Goal: Task Accomplishment & Management: Use online tool/utility

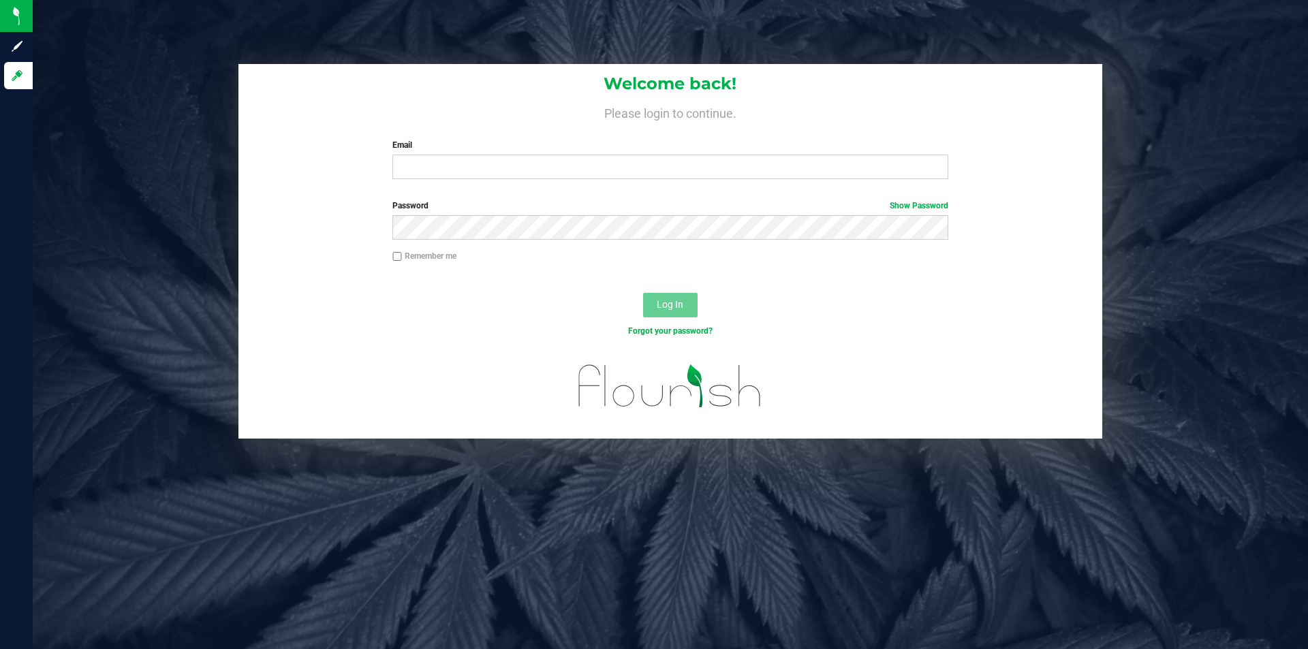
click at [529, 164] on input "Email" at bounding box center [669, 167] width 555 height 25
type input "[EMAIL_ADDRESS][DOMAIN_NAME]"
click at [643, 293] on button "Log In" at bounding box center [670, 305] width 54 height 25
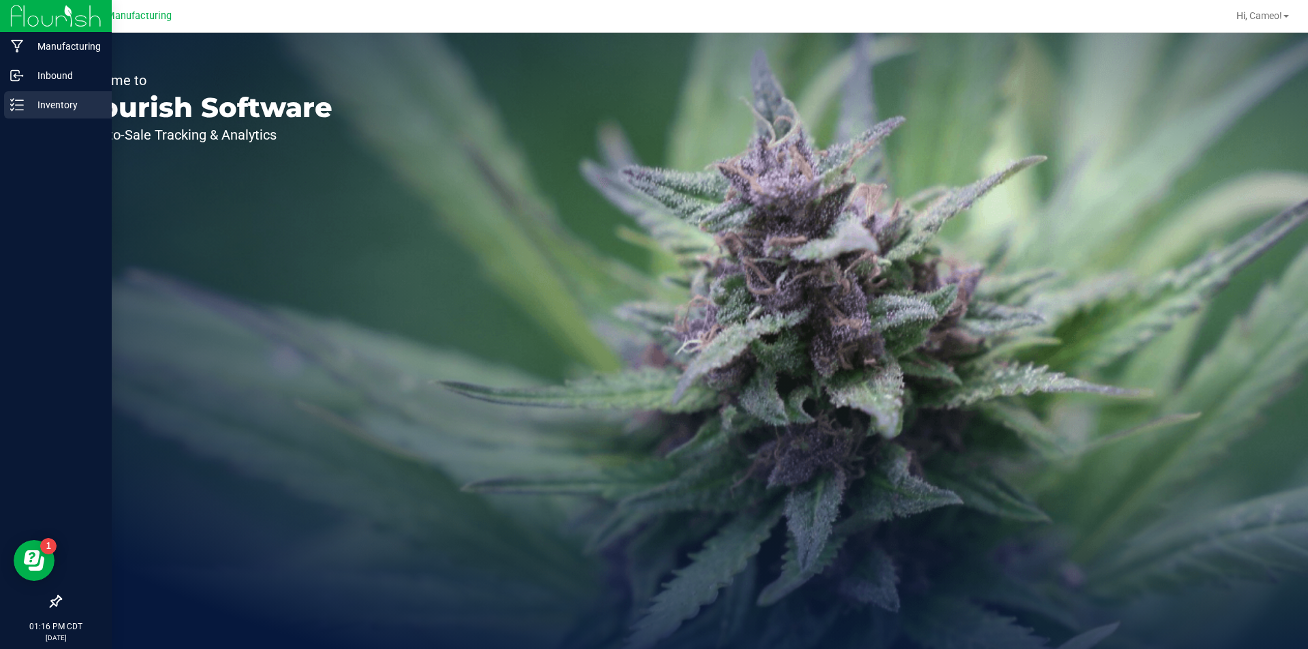
click at [59, 115] on div "Inventory" at bounding box center [58, 104] width 108 height 27
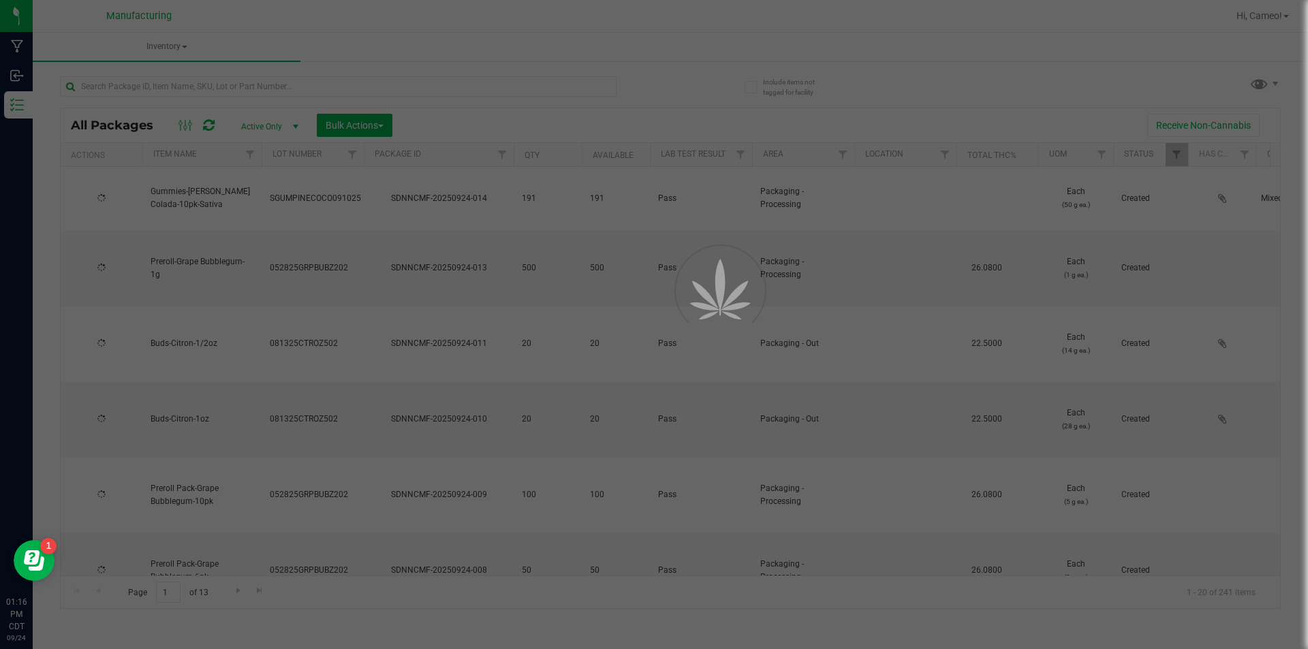
click at [1257, 81] on div at bounding box center [654, 324] width 1308 height 649
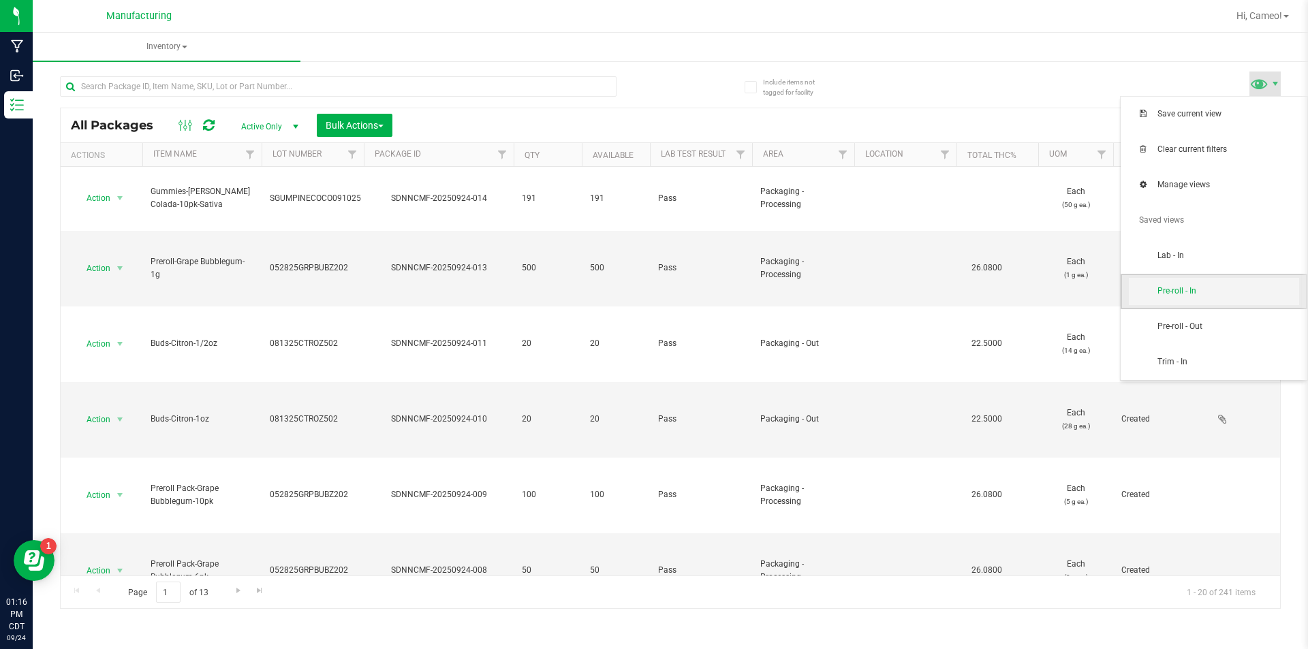
click at [1179, 303] on span "Pre-roll - In" at bounding box center [1214, 291] width 170 height 27
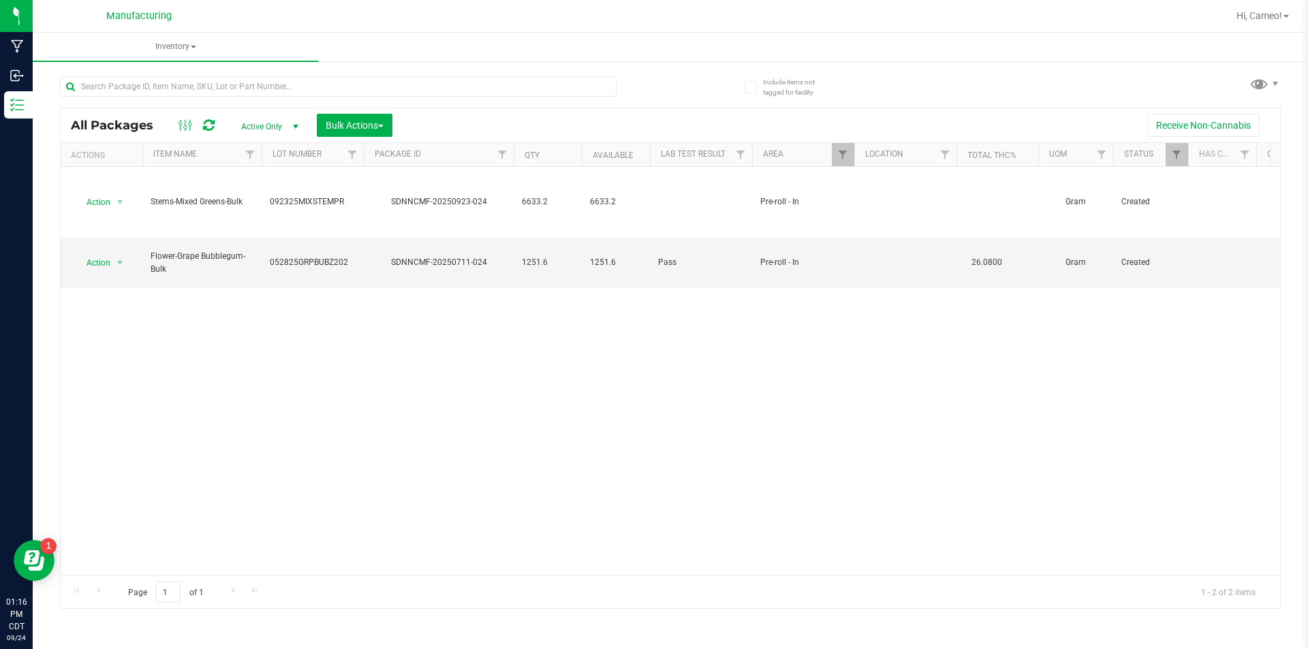
click at [367, 397] on div "Action Action Adjust qty Create package Edit attributes Global inventory Locate…" at bounding box center [670, 371] width 1219 height 409
click at [108, 256] on span "Action" at bounding box center [92, 262] width 37 height 19
click at [113, 279] on li "Adjust qty" at bounding box center [118, 279] width 86 height 20
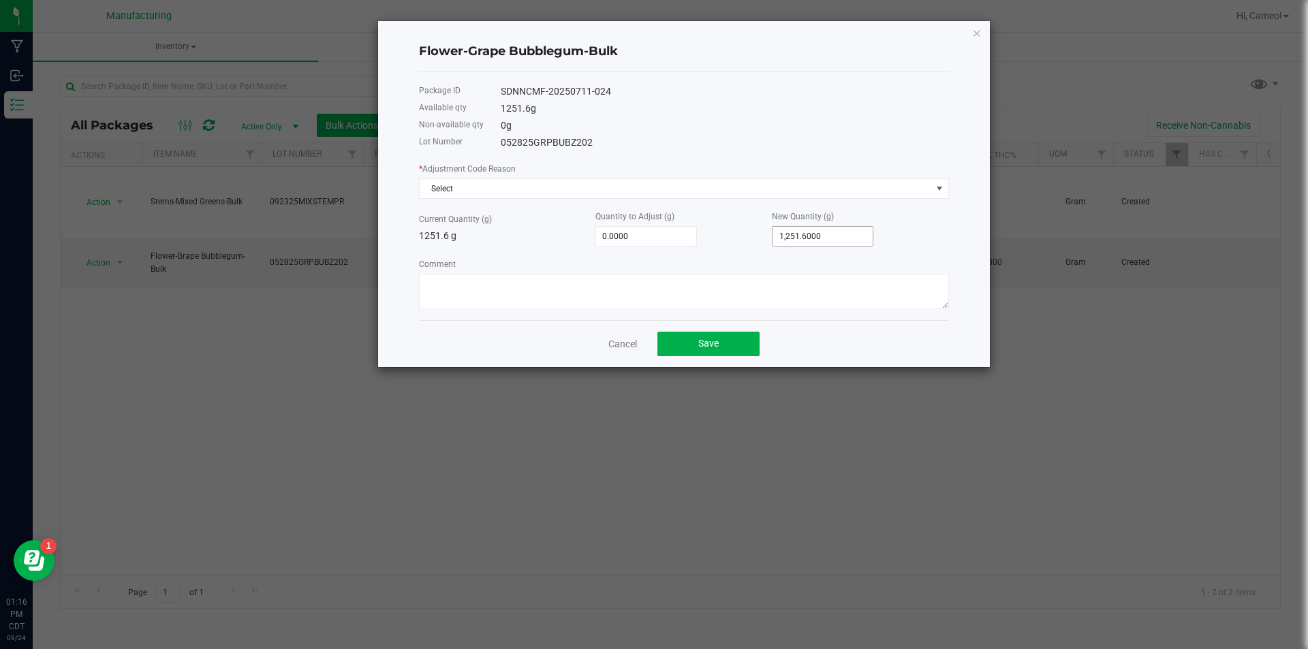
type input "1251.6"
click at [828, 243] on input "1251.6" at bounding box center [823, 236] width 100 height 19
type input "-1,250.6000"
type input "1"
type input "-1,239.6000"
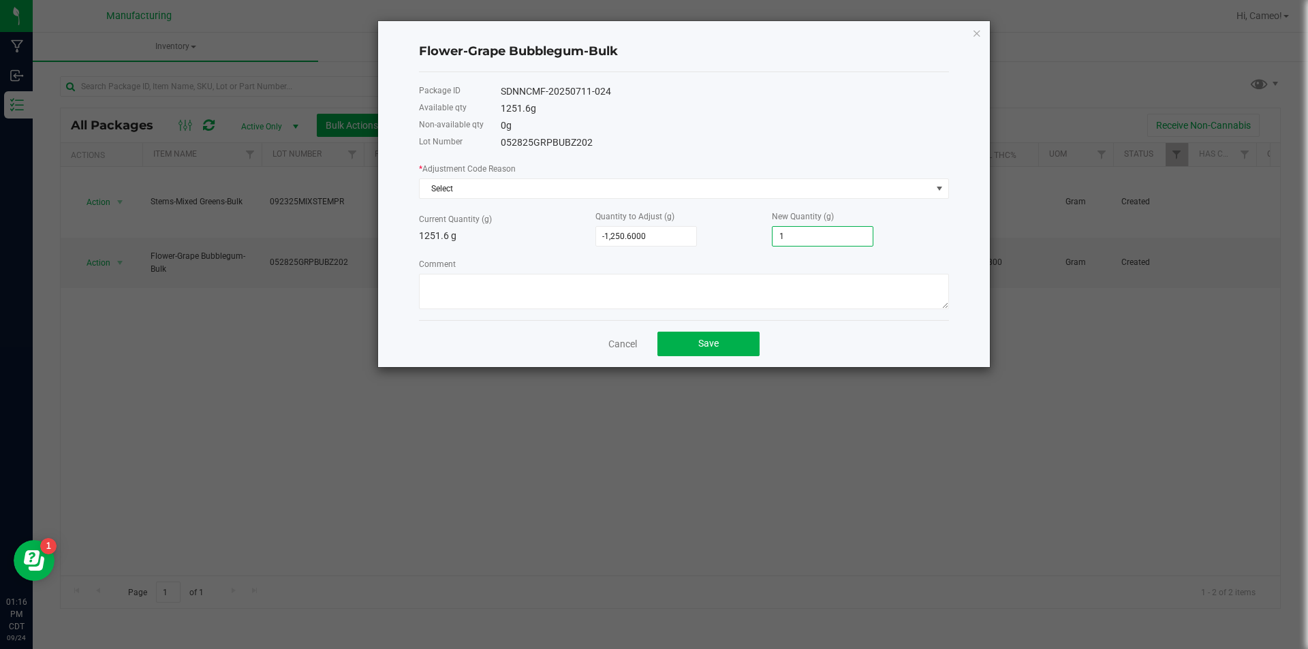
type input "12"
type input "-1,128.6000"
type input "123"
type input "-14.6000"
type input "1237."
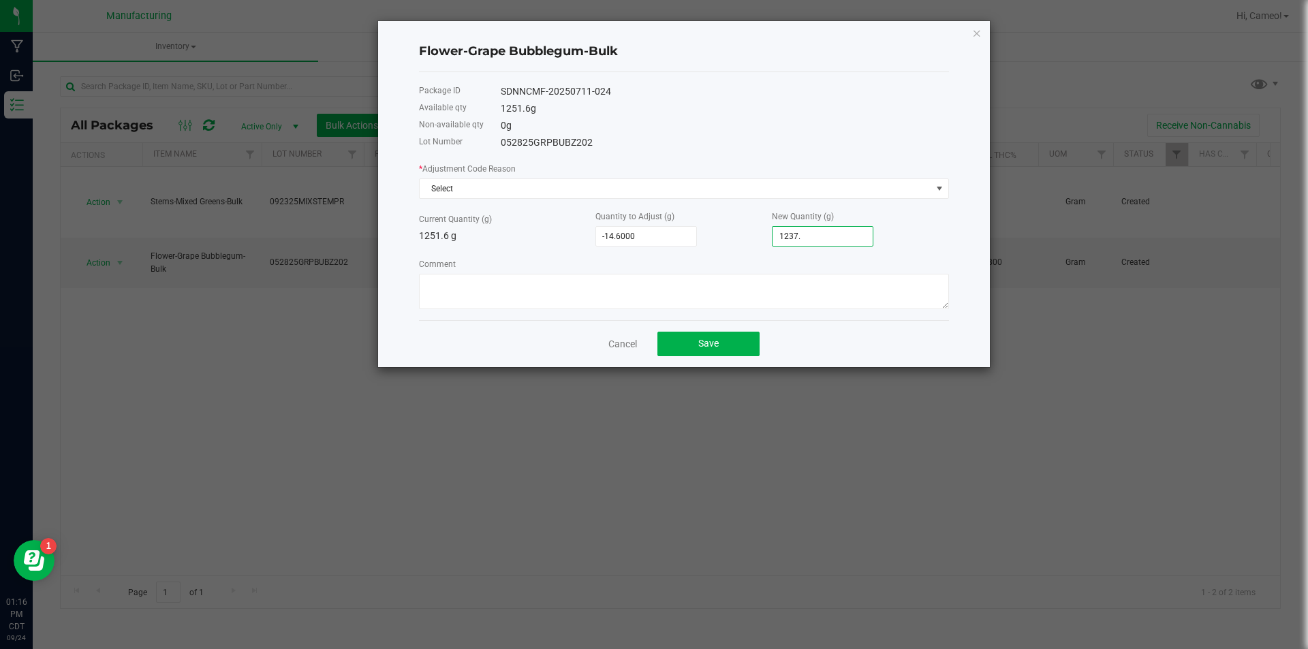
type input "-13.8000"
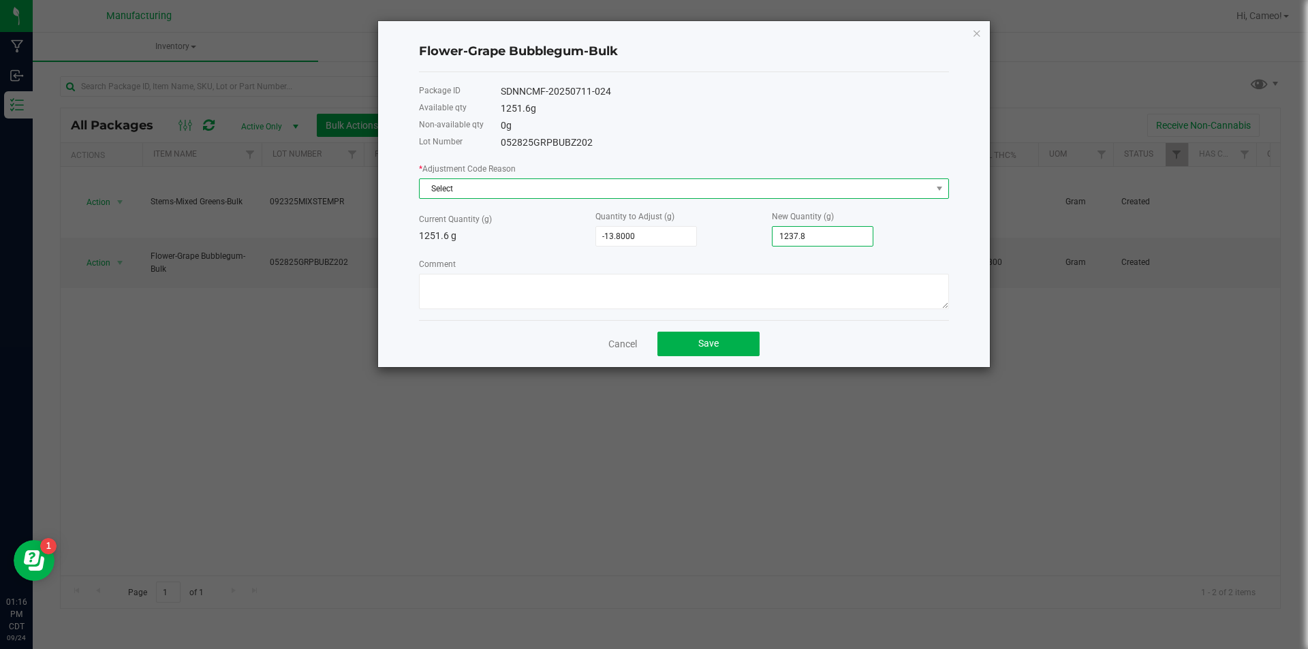
type input "1,237.8000"
click at [586, 185] on span "Select" at bounding box center [676, 188] width 512 height 19
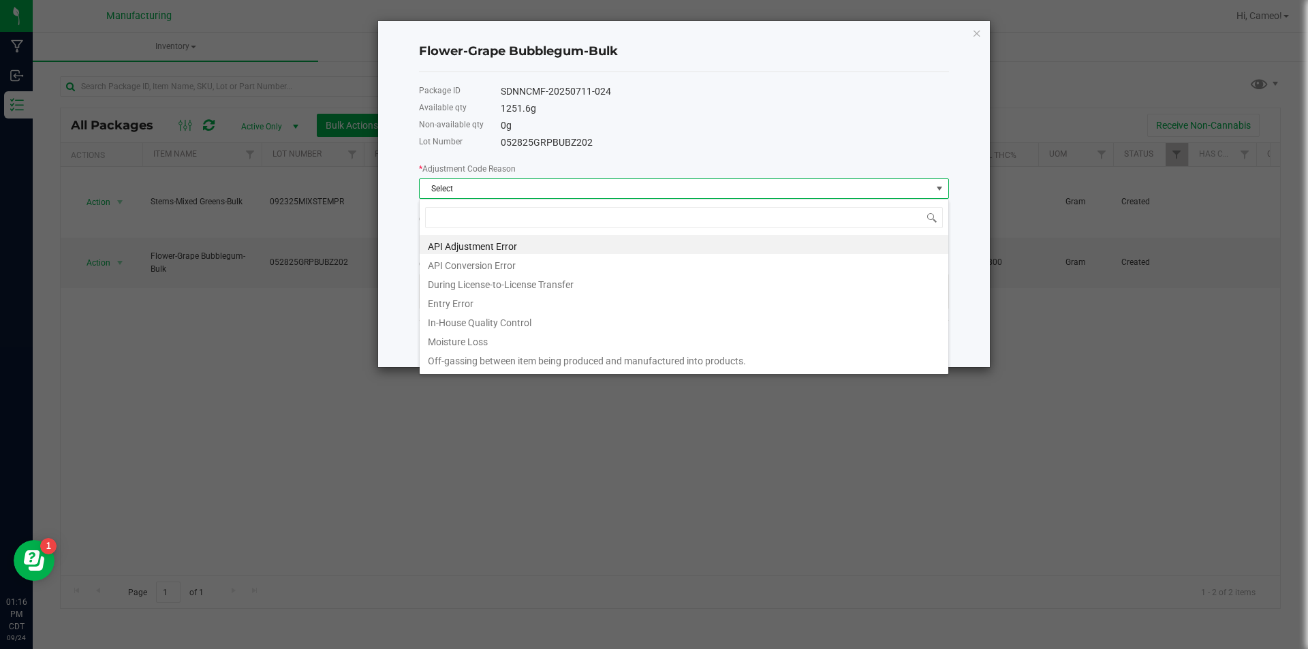
scroll to position [20, 530]
type input "pro"
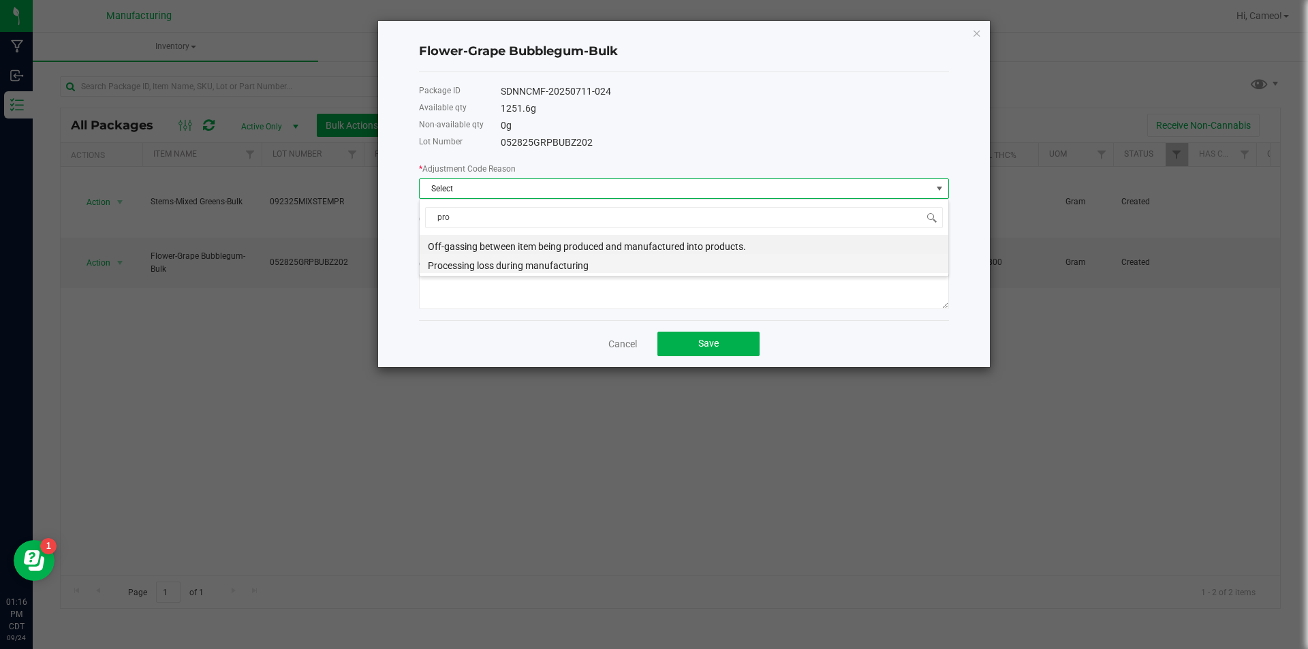
click at [576, 262] on li "Processing loss during manufacturing" at bounding box center [684, 263] width 529 height 19
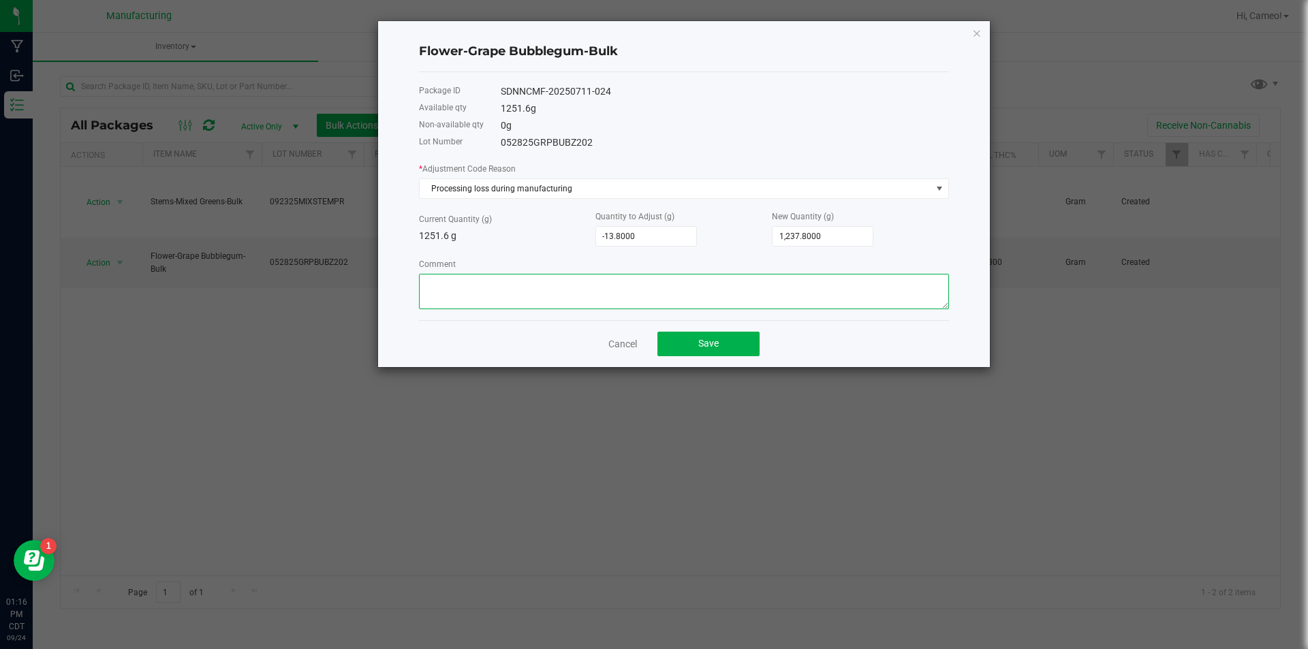
click at [569, 279] on textarea "Comment" at bounding box center [684, 291] width 530 height 35
type textarea "Preroll processing loss"
click at [694, 340] on button "Save" at bounding box center [708, 344] width 102 height 25
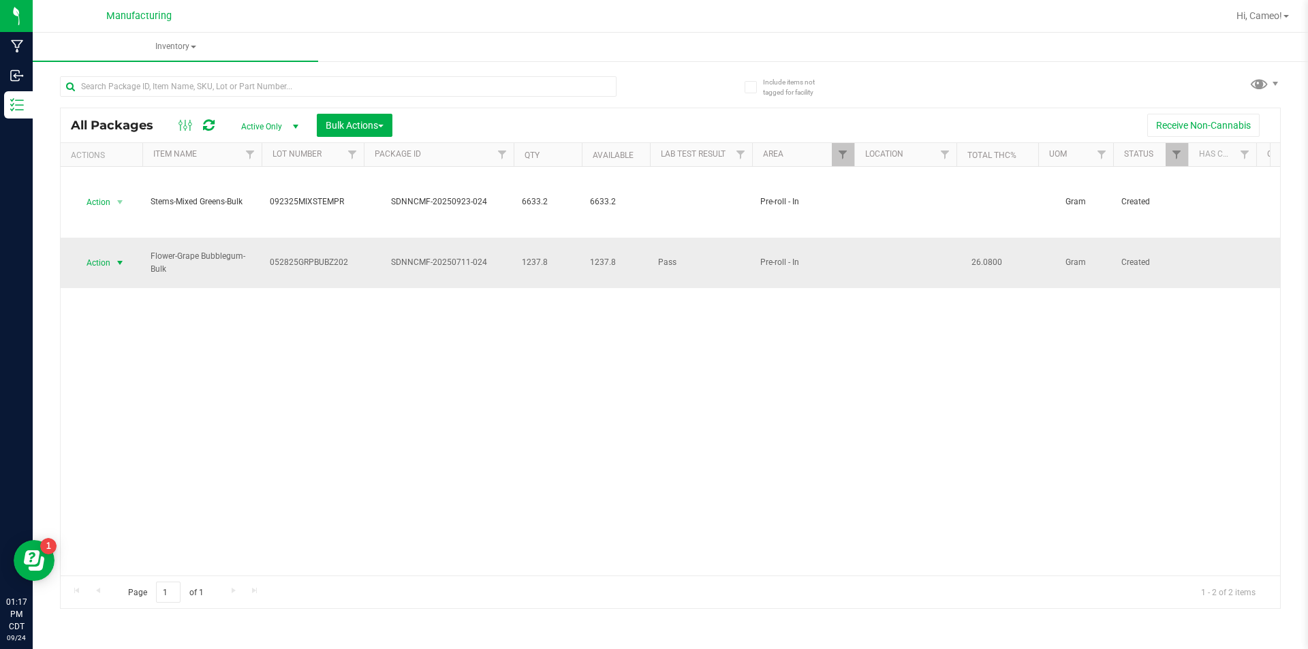
click at [106, 253] on span "Action" at bounding box center [92, 262] width 37 height 19
click at [127, 400] on li "Print package label" at bounding box center [118, 408] width 86 height 37
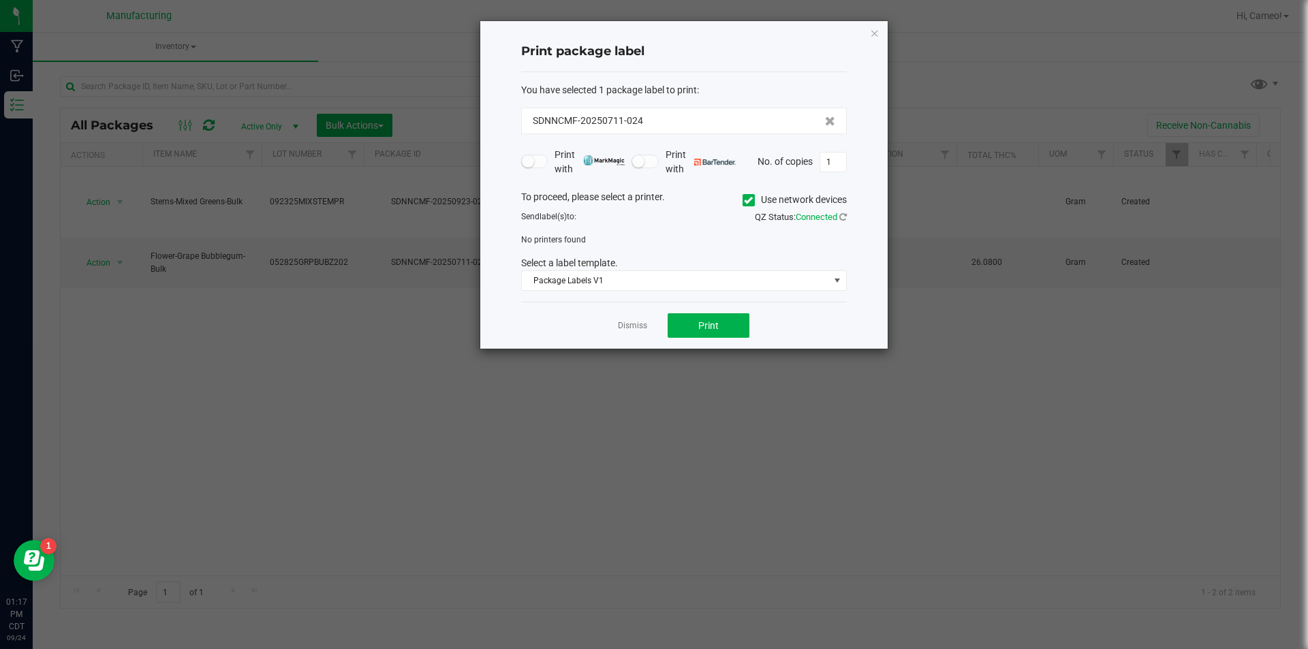
click at [753, 199] on span at bounding box center [749, 200] width 12 height 12
click at [0, 0] on input "Use network devices" at bounding box center [0, 0] width 0 height 0
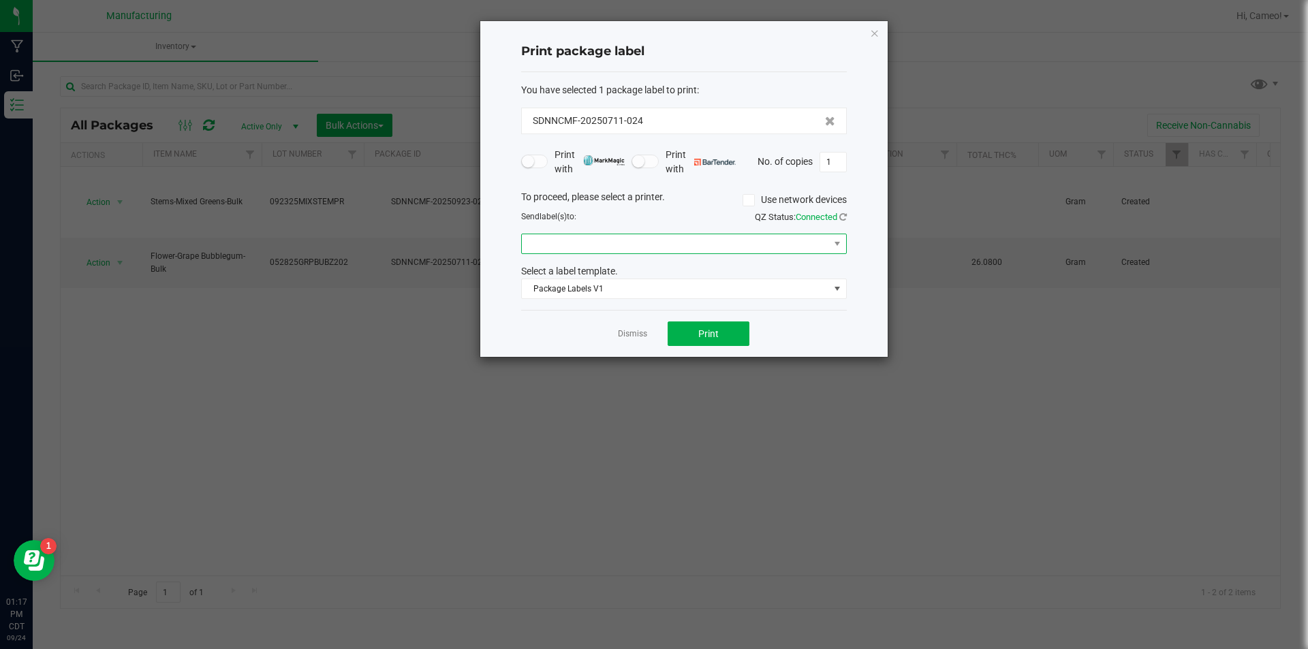
click at [734, 252] on span at bounding box center [675, 243] width 307 height 19
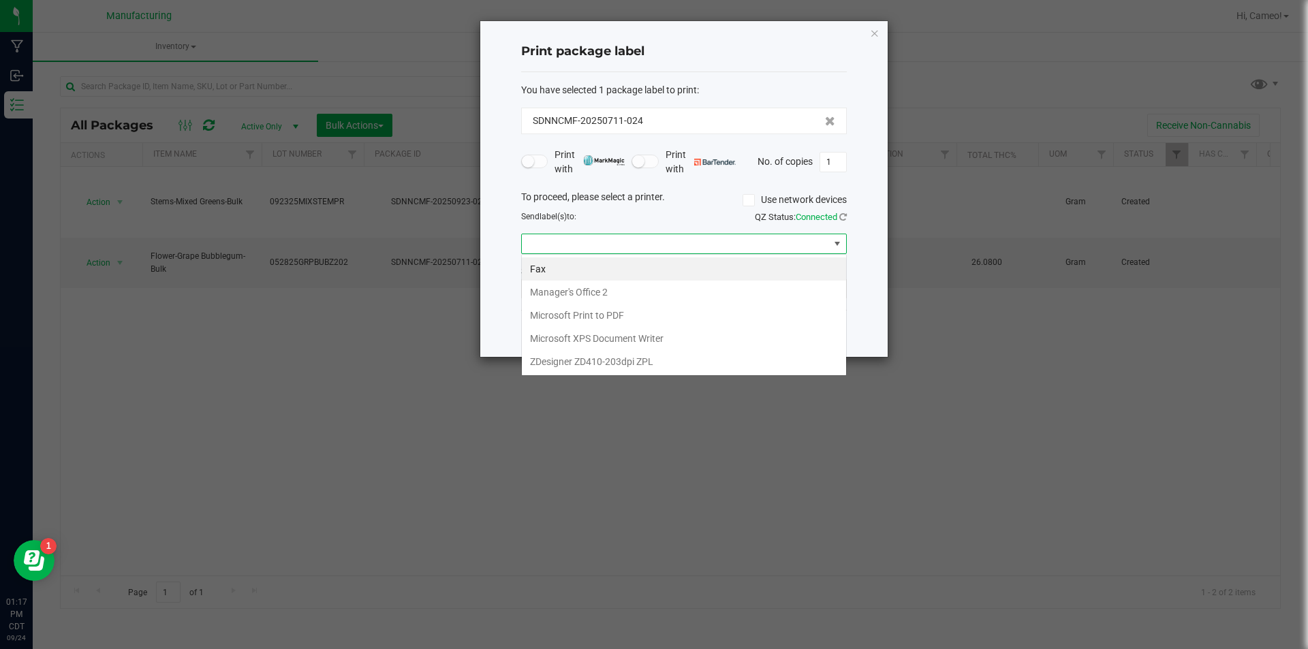
scroll to position [20, 326]
click at [644, 363] on ZPL "ZDesigner ZD410-203dpi ZPL" at bounding box center [684, 361] width 324 height 23
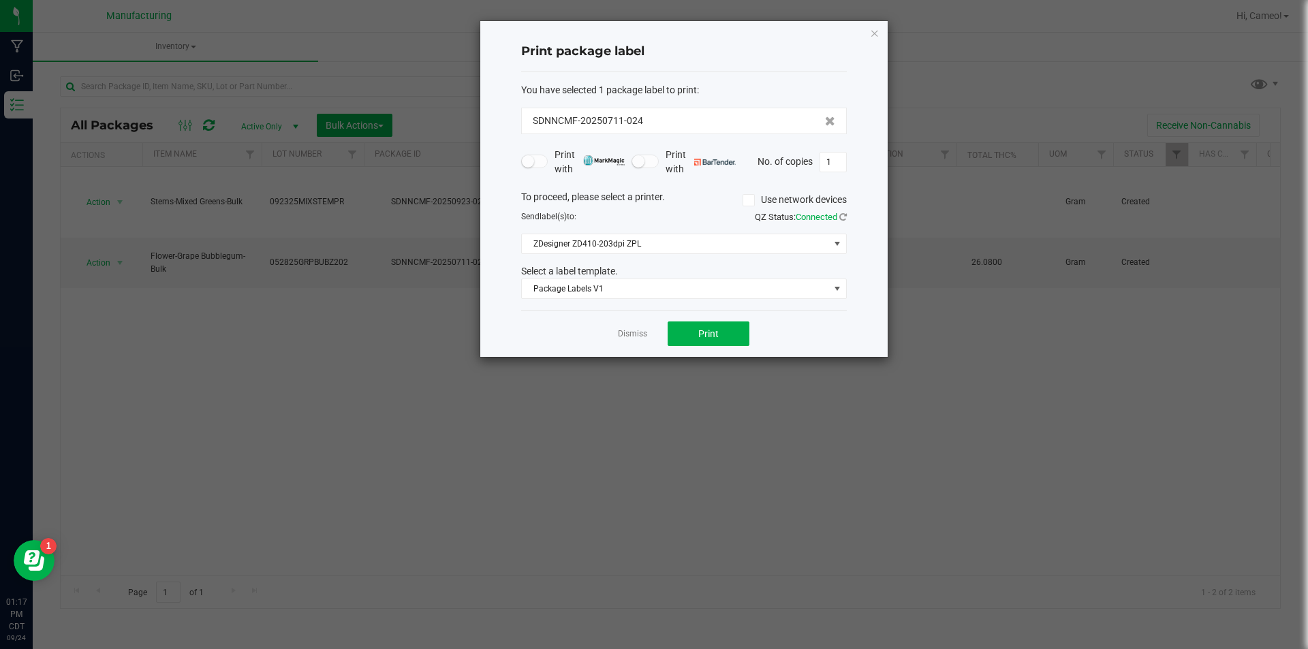
click at [700, 317] on div "Dismiss Print" at bounding box center [684, 333] width 326 height 47
click at [700, 328] on span "Print" at bounding box center [708, 333] width 20 height 11
click at [646, 332] on link "Dismiss" at bounding box center [632, 334] width 29 height 12
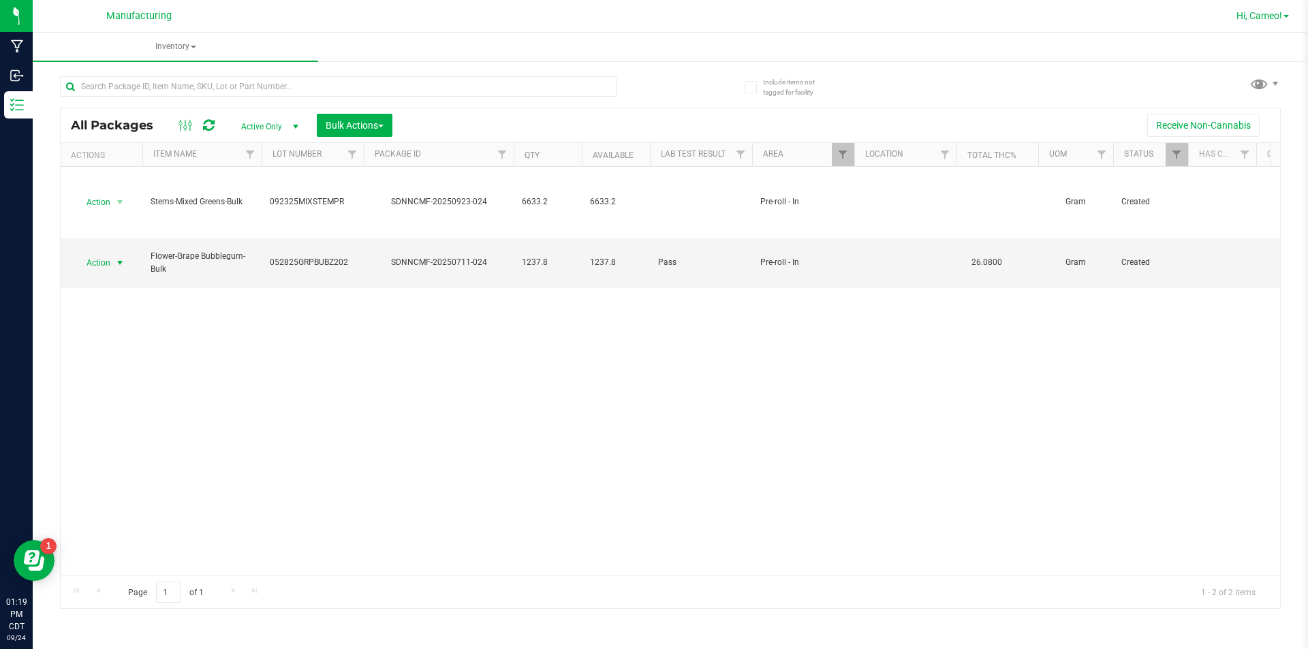
click at [1243, 11] on span "Hi, Cameo!" at bounding box center [1259, 15] width 46 height 11
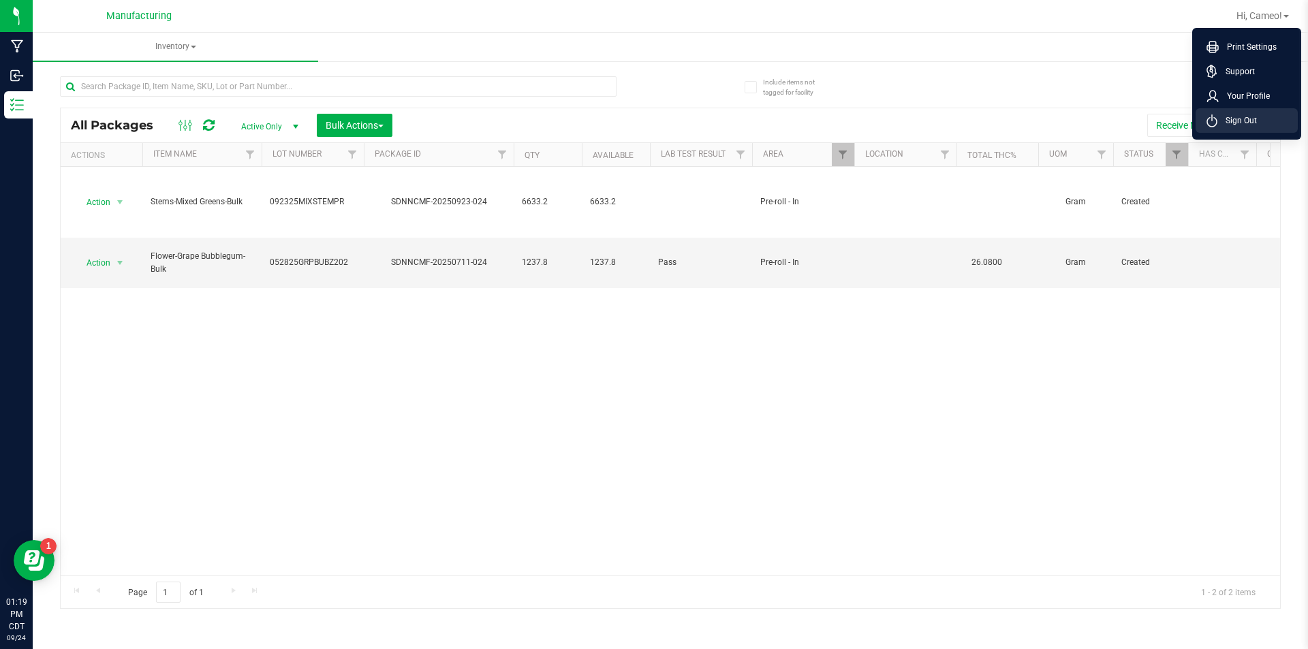
click at [1240, 121] on span "Sign Out" at bounding box center [1237, 121] width 40 height 14
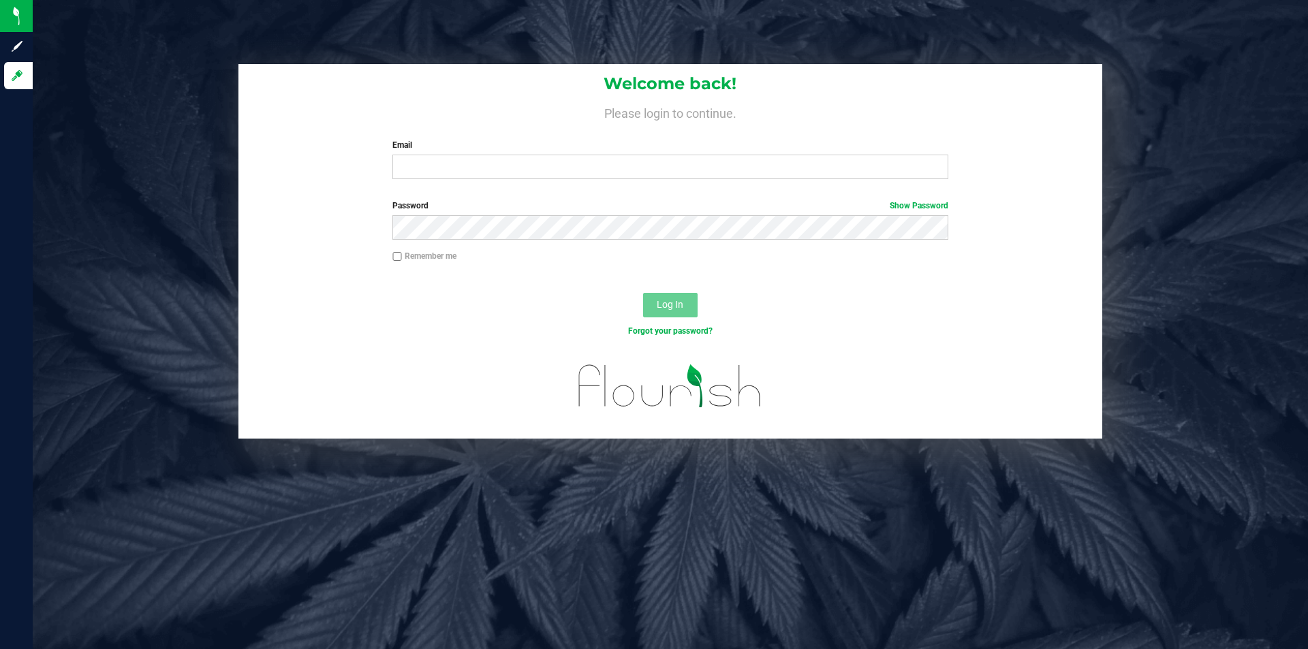
click at [586, 147] on label "Email" at bounding box center [669, 145] width 555 height 12
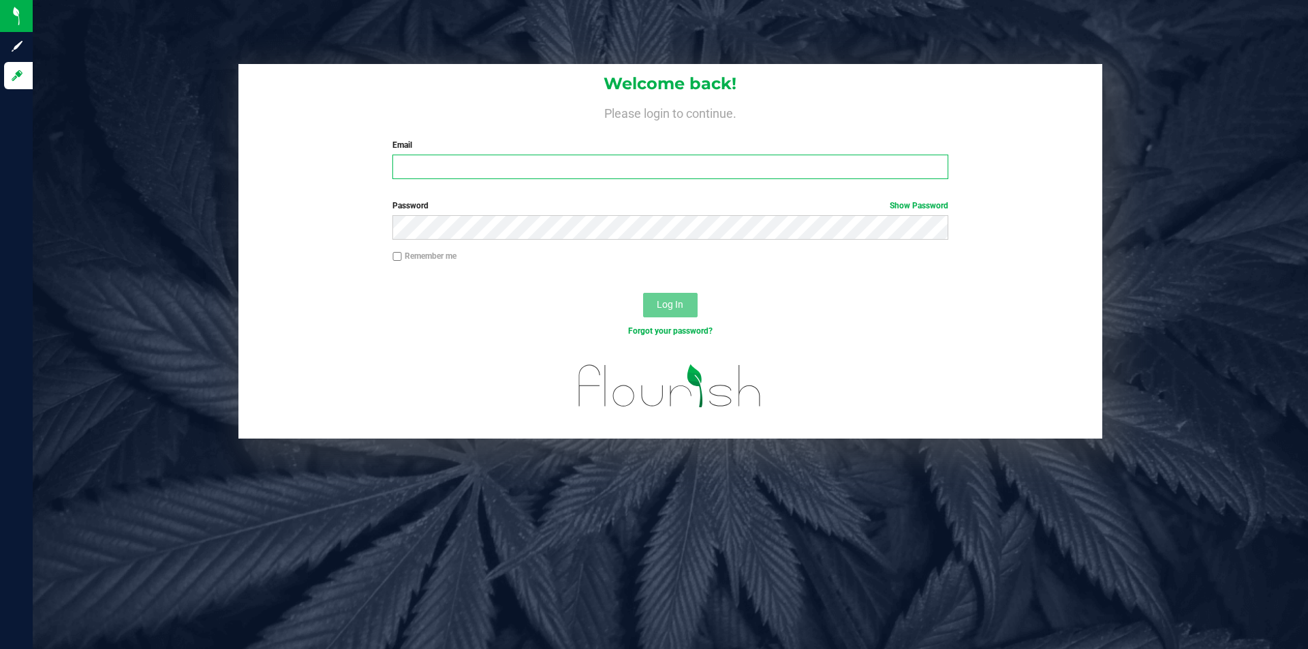
click at [586, 155] on input "Email" at bounding box center [669, 167] width 555 height 25
click at [587, 163] on input "Email" at bounding box center [669, 167] width 555 height 25
type input "[EMAIL_ADDRESS][DOMAIN_NAME]"
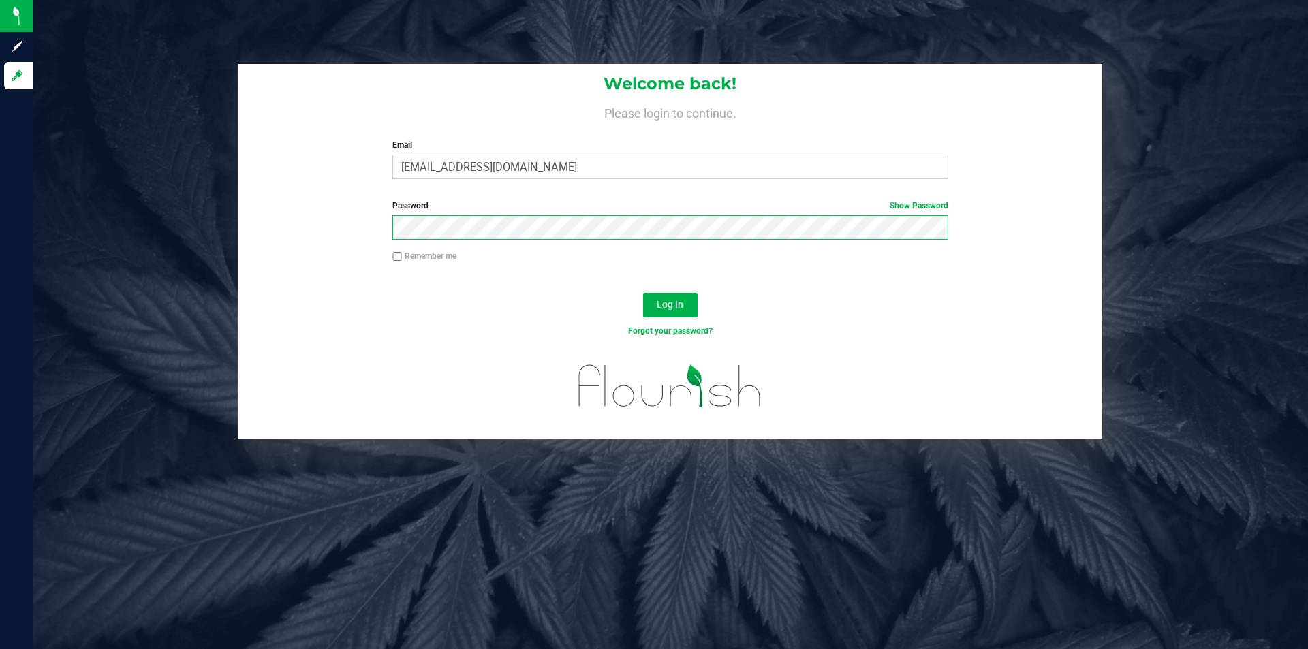
click at [643, 293] on button "Log In" at bounding box center [670, 305] width 54 height 25
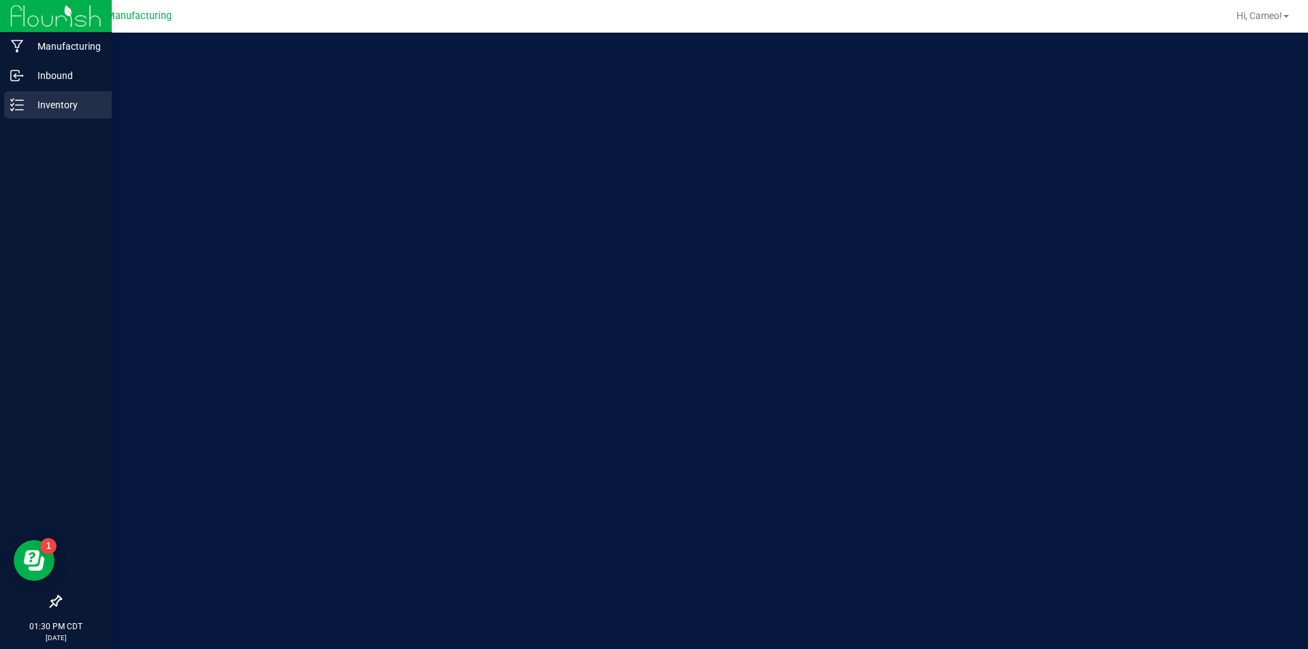
click at [40, 104] on p "Inventory" at bounding box center [65, 105] width 82 height 16
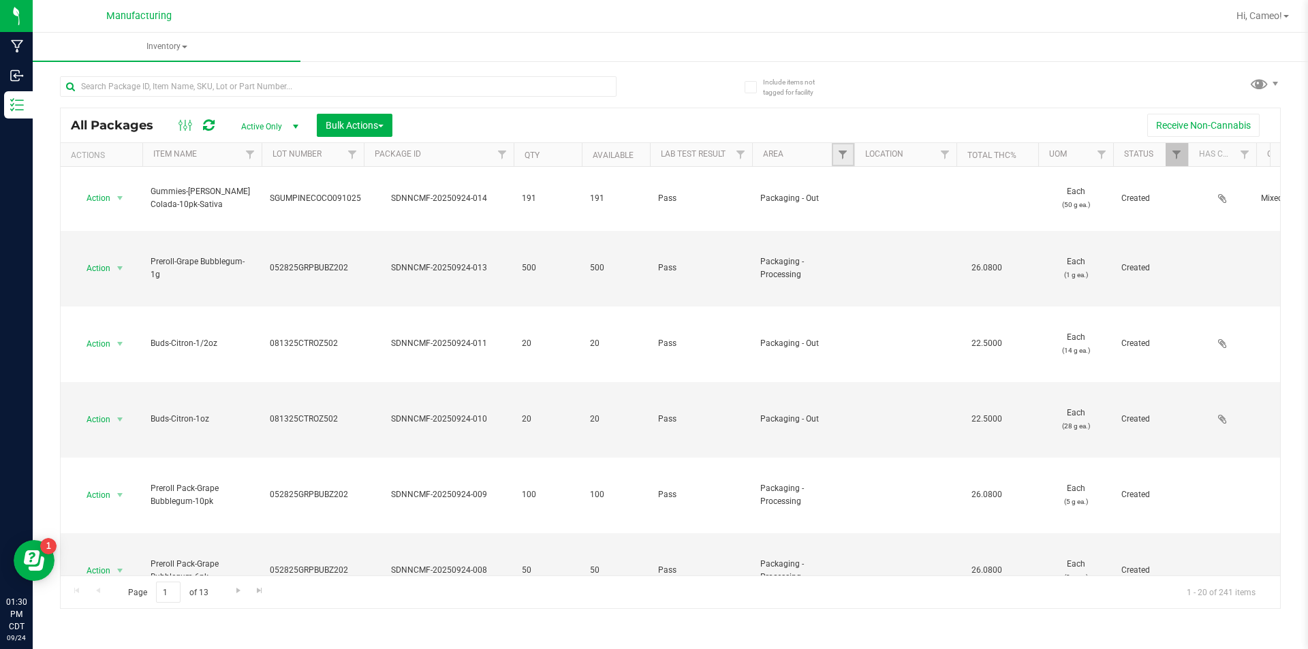
click at [850, 151] on link "Filter" at bounding box center [843, 154] width 22 height 23
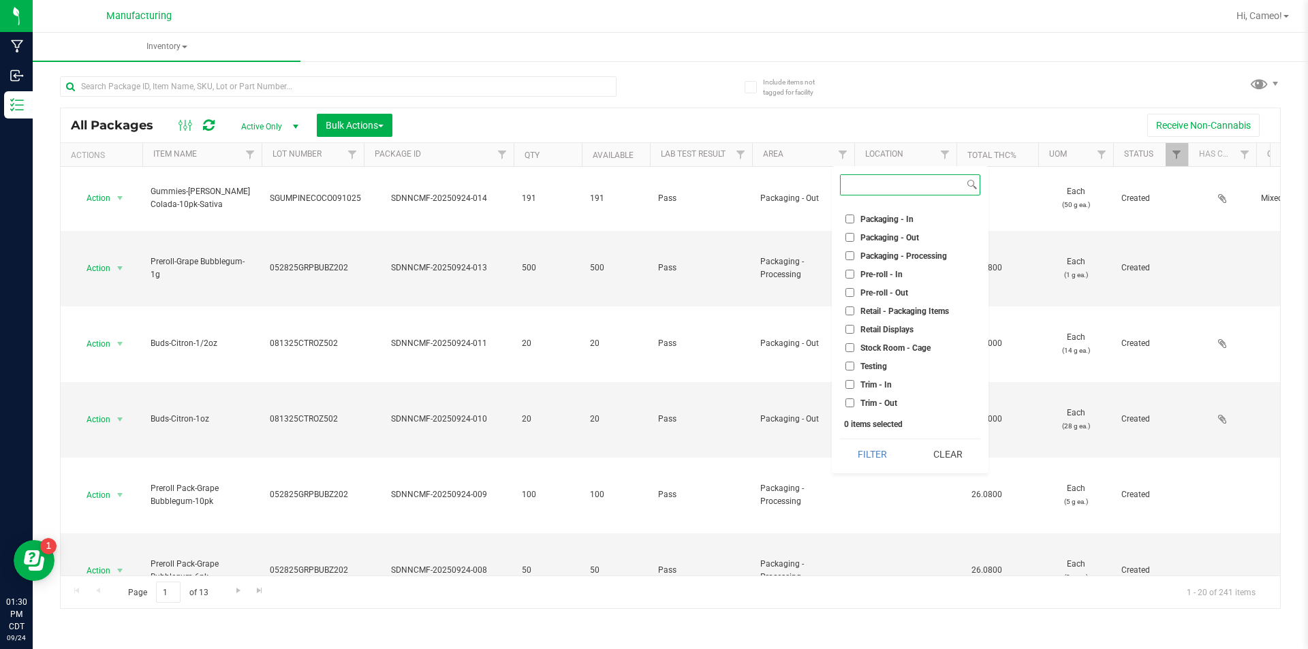
scroll to position [244, 0]
click at [916, 317] on span "Machine Trim Room - Preroll" at bounding box center [912, 319] width 105 height 8
click at [854, 317] on input "Machine Trim Room - Preroll" at bounding box center [849, 318] width 9 height 9
checkbox input "true"
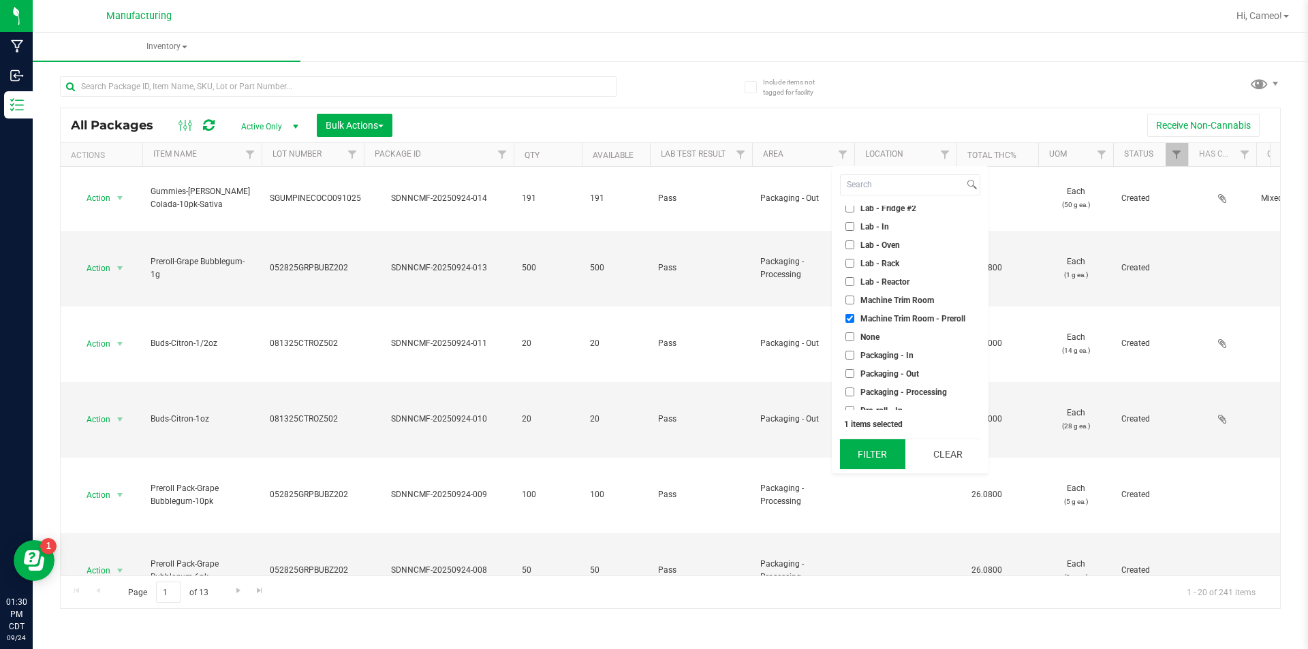
click at [892, 458] on button "Filter" at bounding box center [872, 454] width 65 height 30
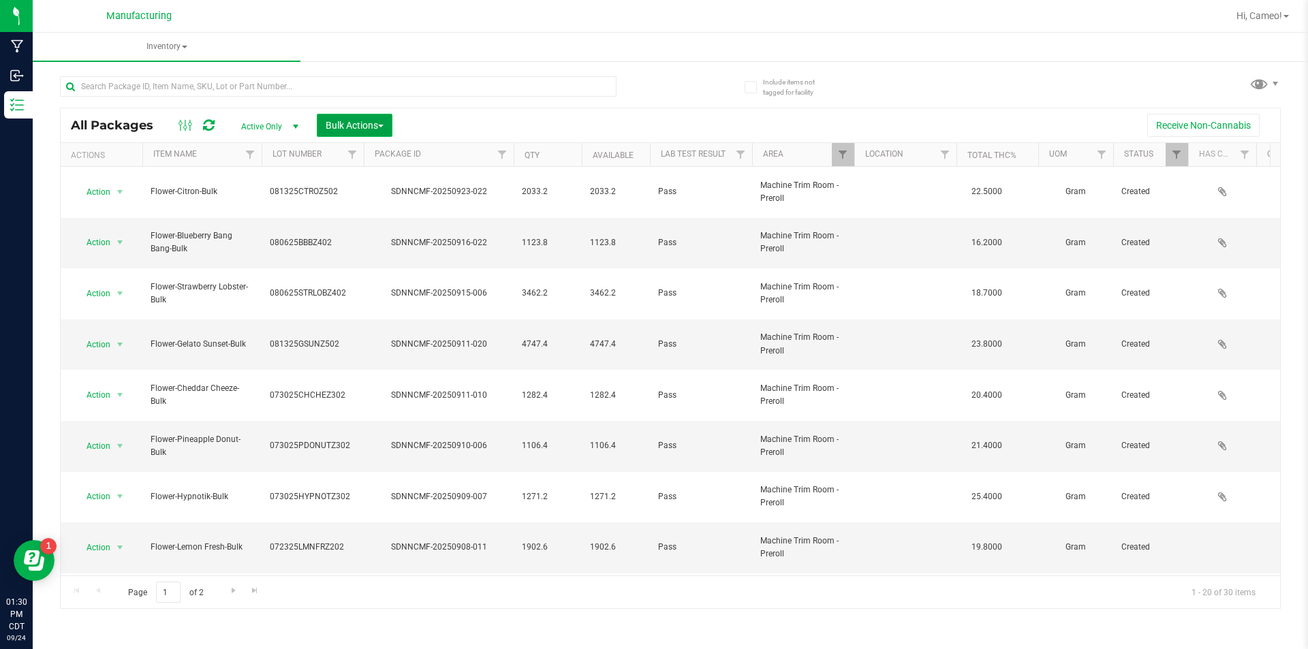
click at [327, 121] on span "Bulk Actions" at bounding box center [355, 125] width 58 height 11
click at [354, 200] on span "Locate packages" at bounding box center [359, 205] width 69 height 11
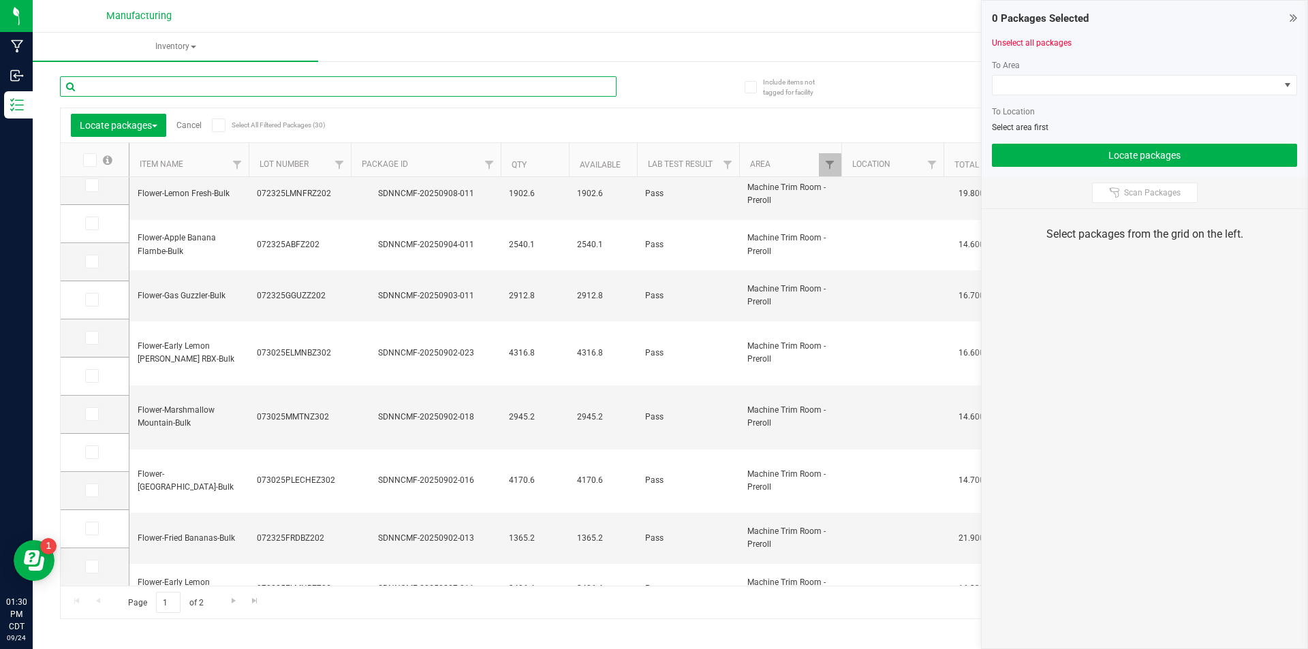
click at [280, 91] on input "text" at bounding box center [338, 86] width 557 height 20
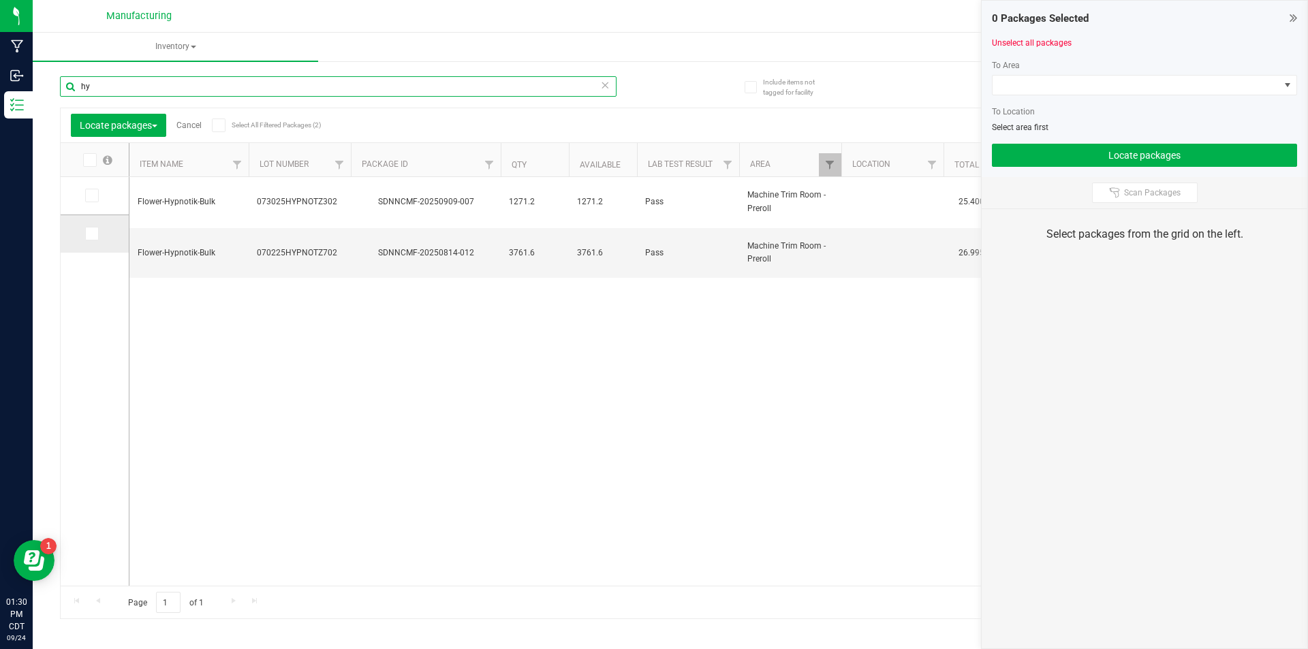
type input "hy"
click at [93, 234] on icon at bounding box center [91, 234] width 9 height 0
click at [0, 0] on input "checkbox" at bounding box center [0, 0] width 0 height 0
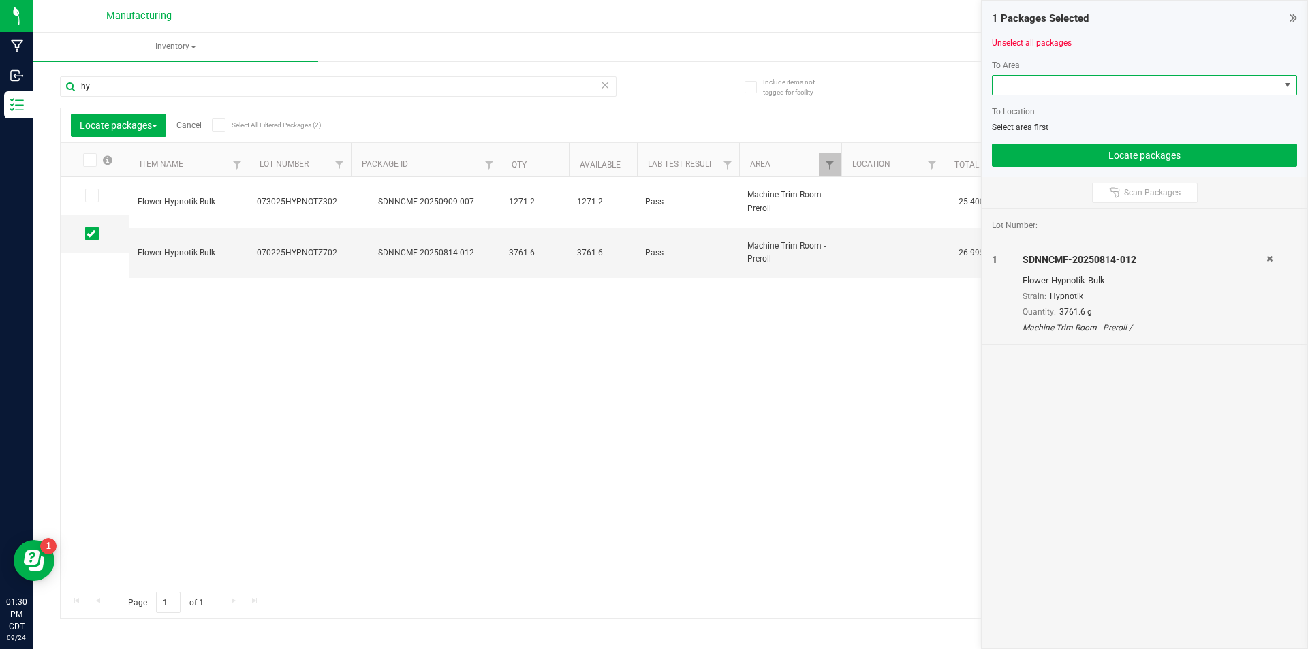
click at [1192, 82] on span at bounding box center [1136, 85] width 287 height 19
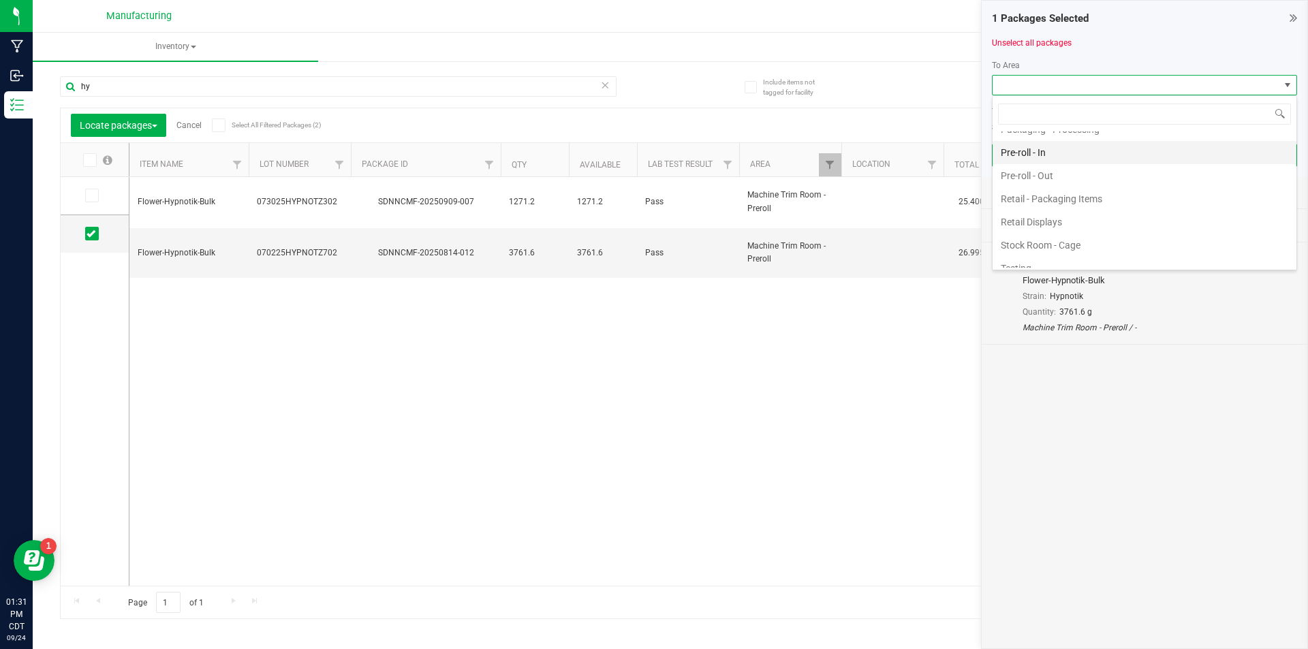
click at [1051, 154] on li "Pre-roll - In" at bounding box center [1145, 152] width 304 height 23
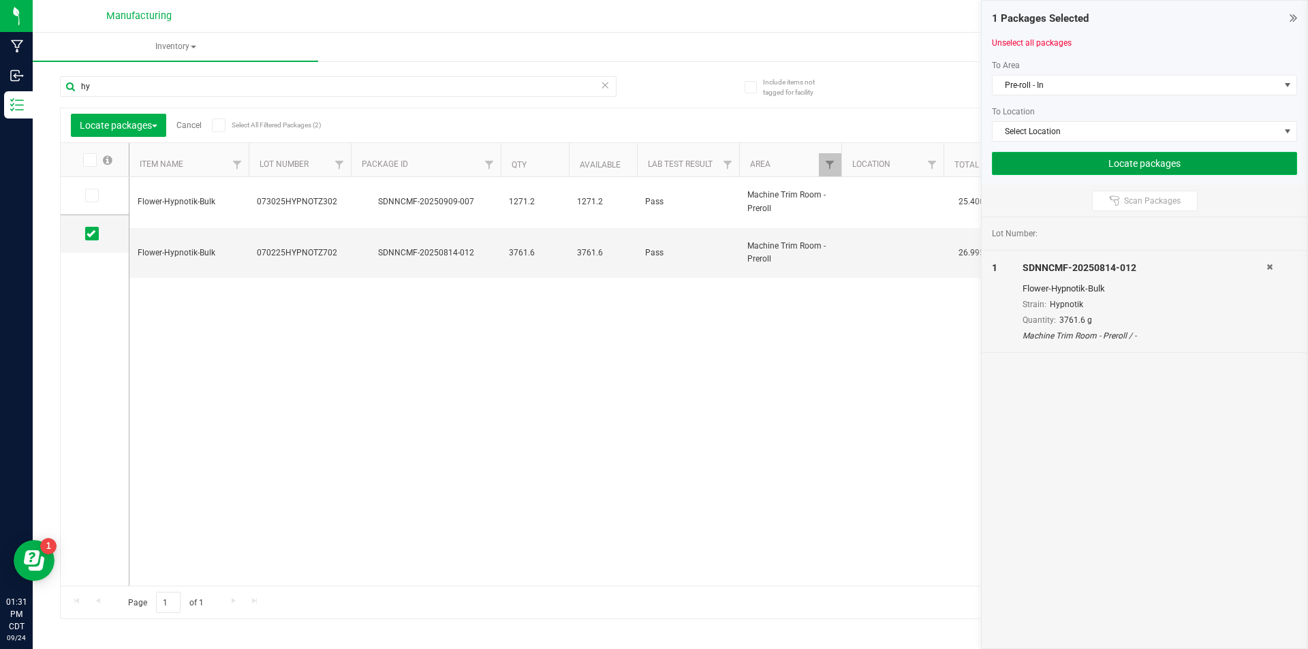
click at [1082, 165] on button "Locate packages" at bounding box center [1144, 163] width 305 height 23
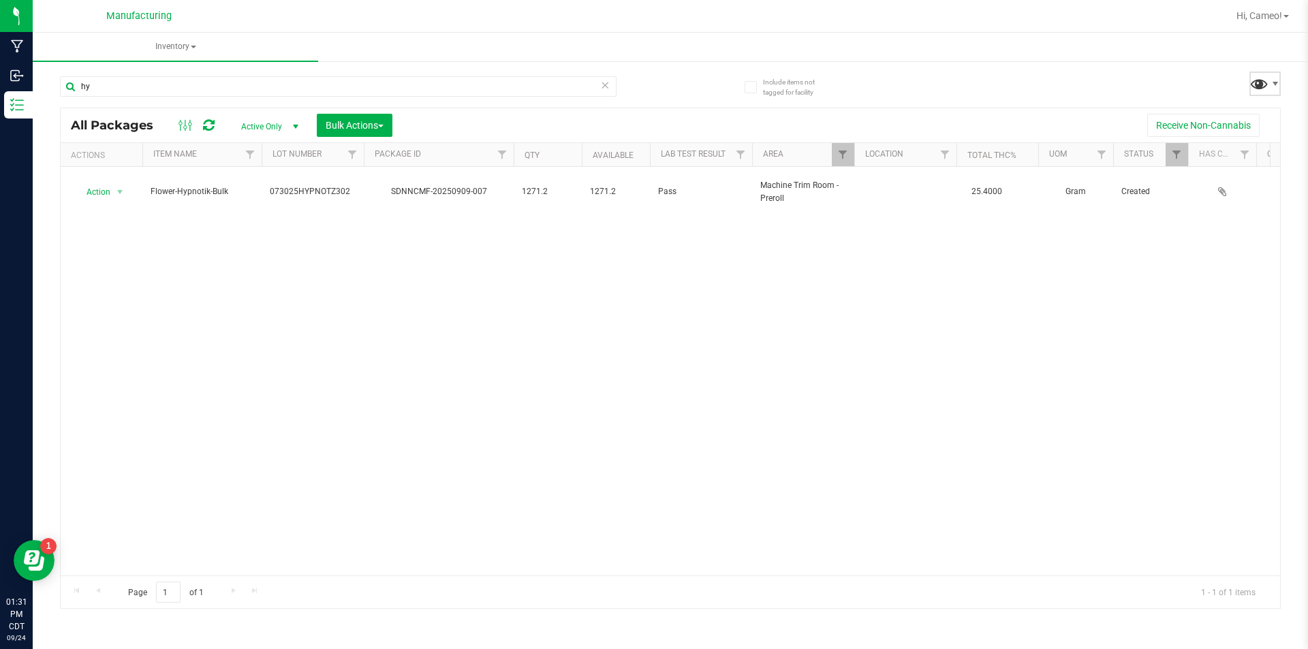
click at [1262, 84] on span at bounding box center [1259, 84] width 20 height 20
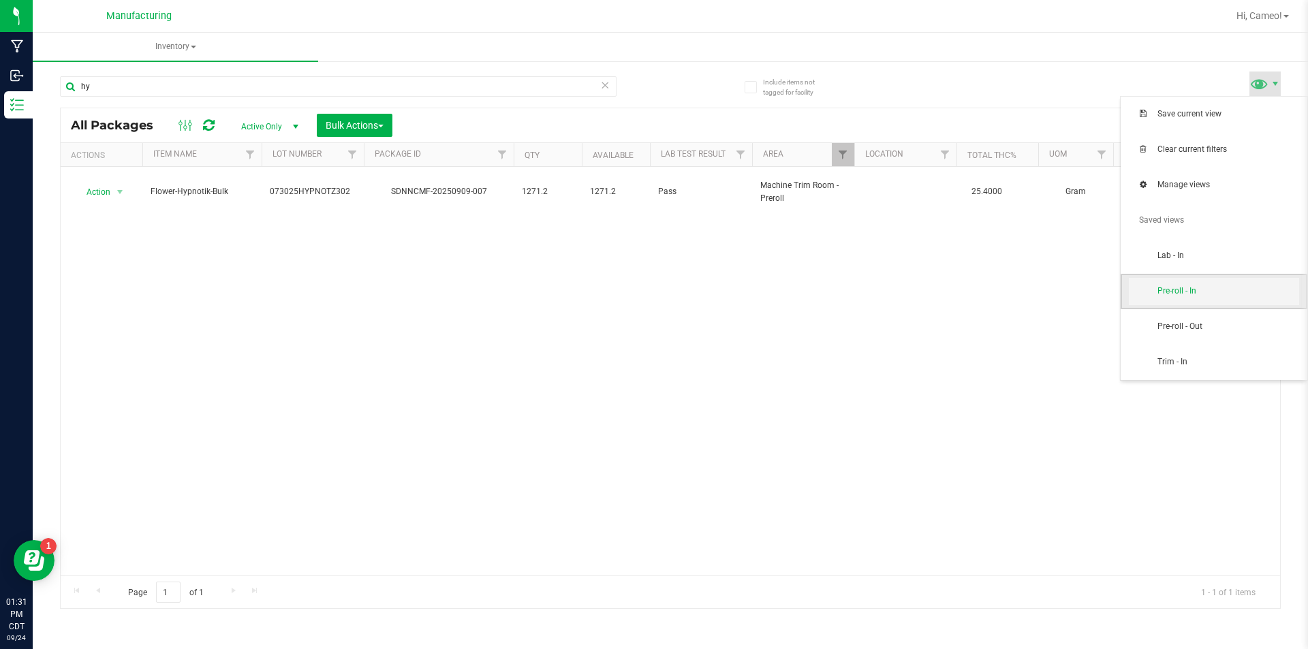
click at [1177, 285] on span "Pre-roll - In" at bounding box center [1228, 291] width 142 height 12
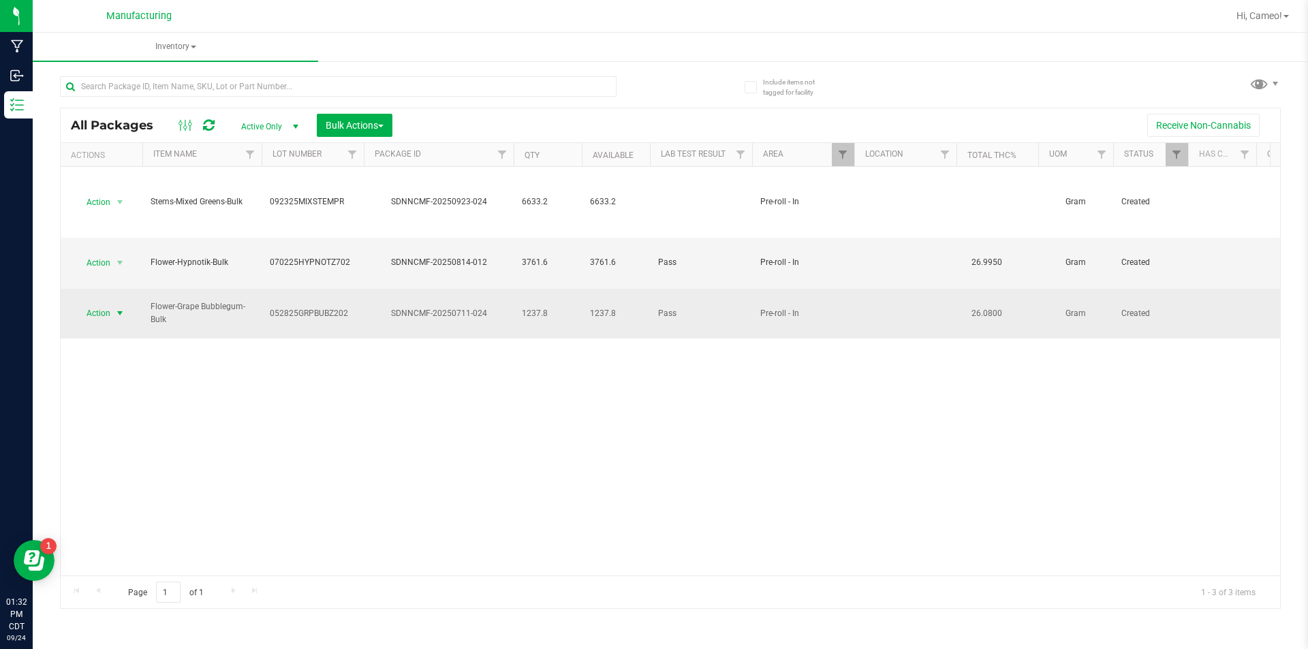
click at [117, 308] on span "select" at bounding box center [119, 313] width 11 height 11
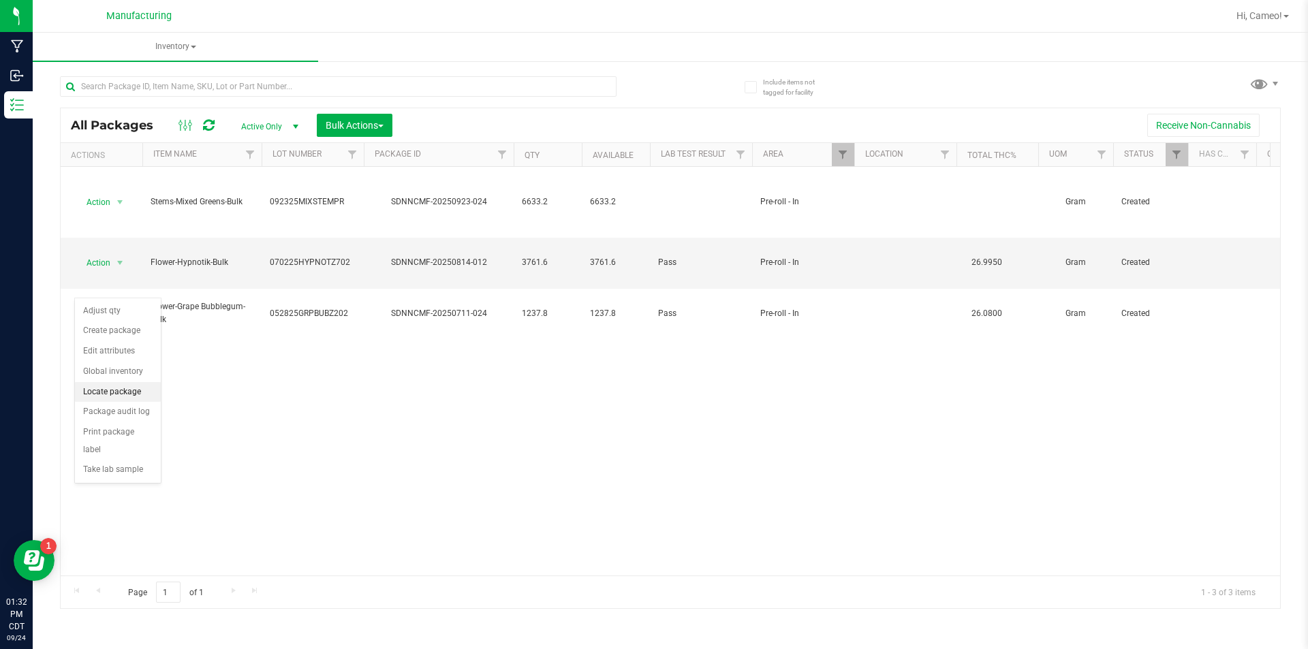
click at [115, 396] on li "Locate package" at bounding box center [118, 392] width 86 height 20
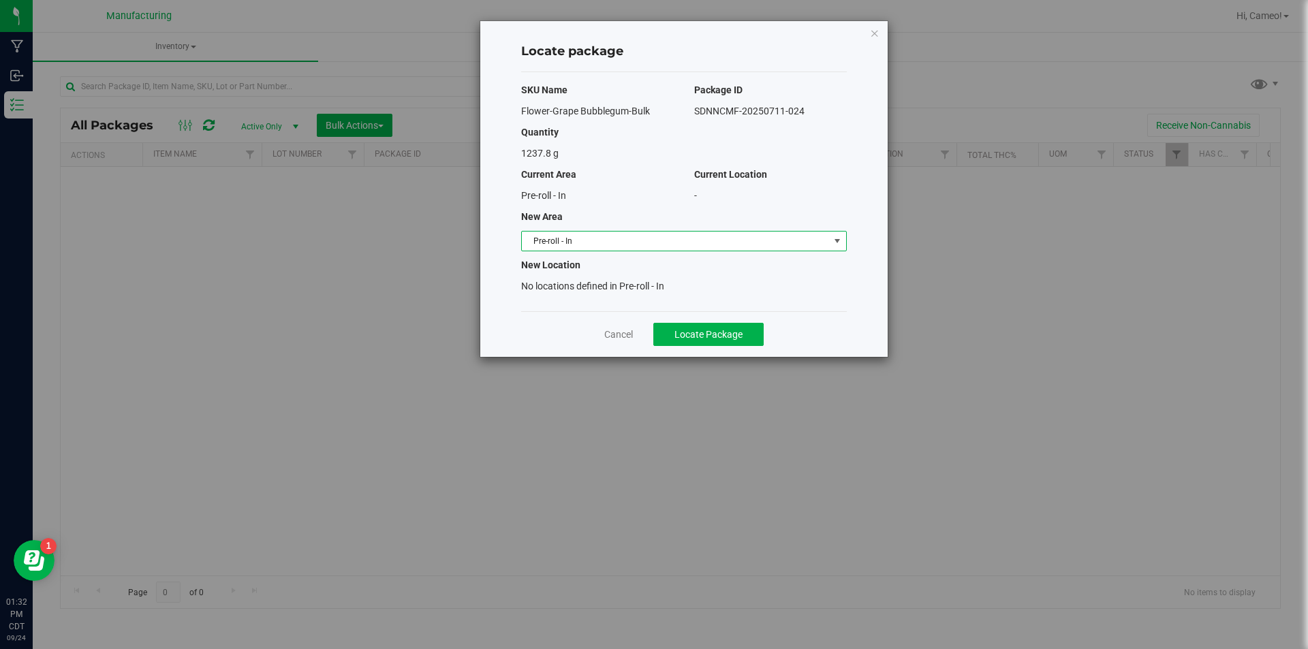
click at [749, 244] on span "Pre-roll - In" at bounding box center [675, 241] width 307 height 19
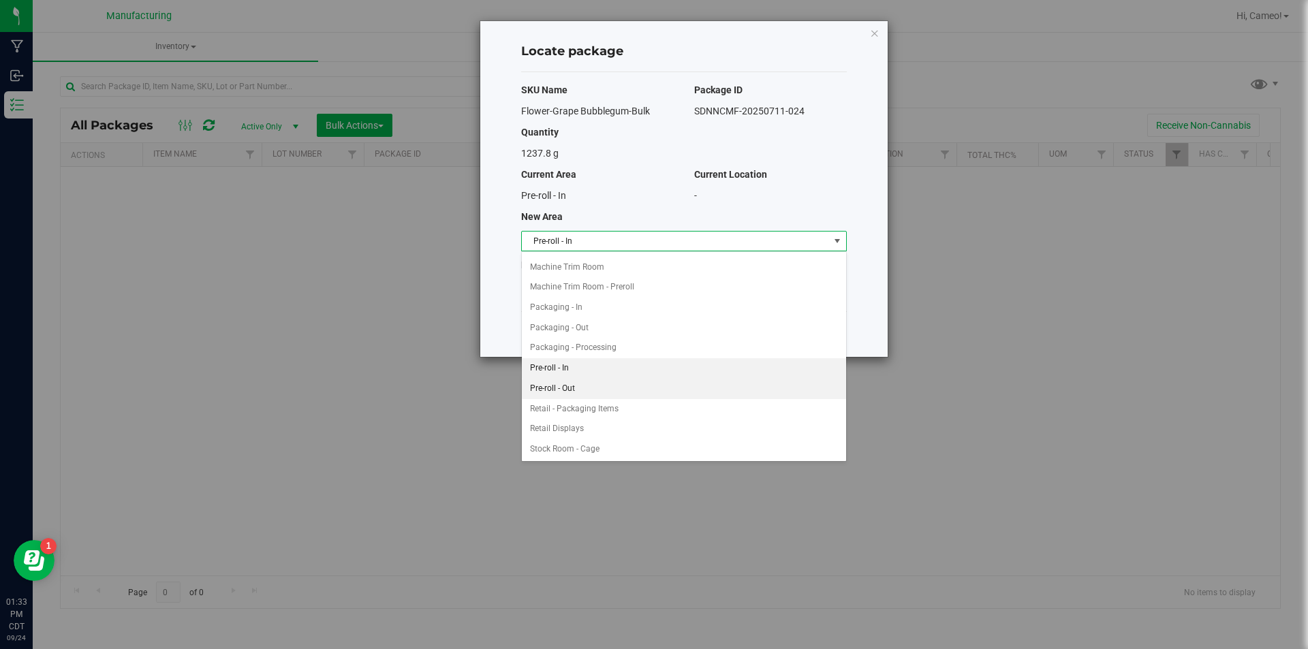
scroll to position [309, 0]
click at [662, 295] on li "Machine Trim Room - Preroll" at bounding box center [684, 299] width 324 height 20
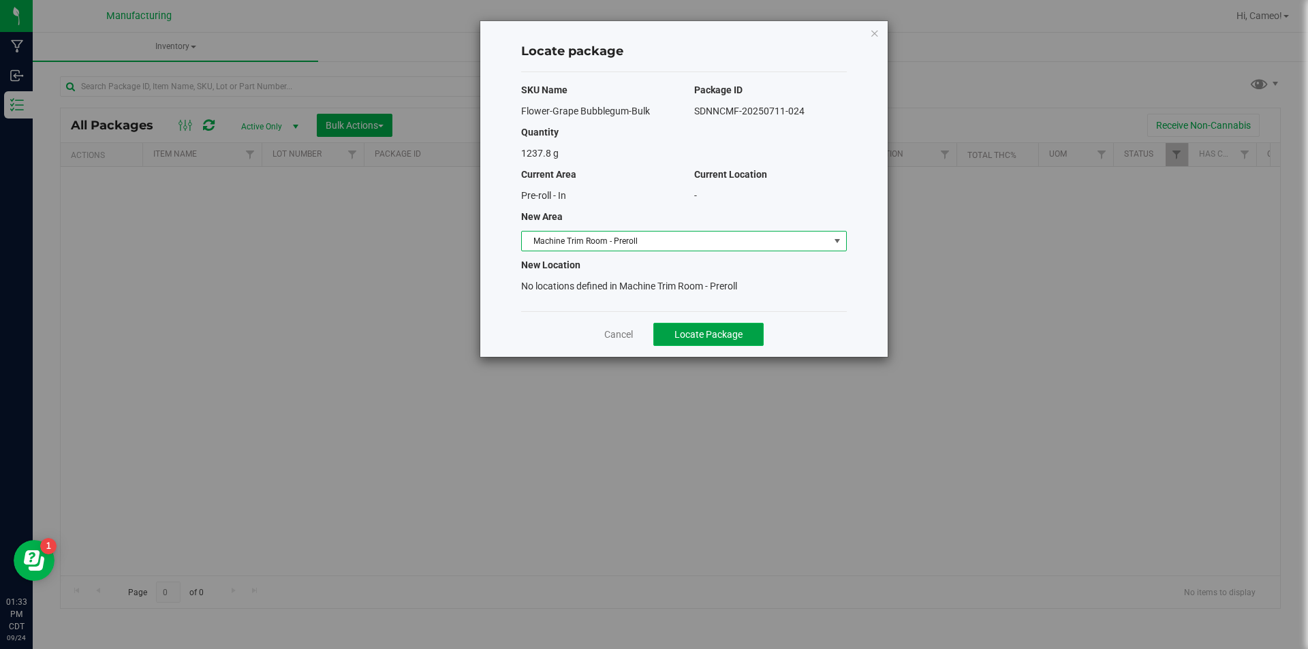
click at [683, 338] on span "Locate Package" at bounding box center [708, 334] width 68 height 11
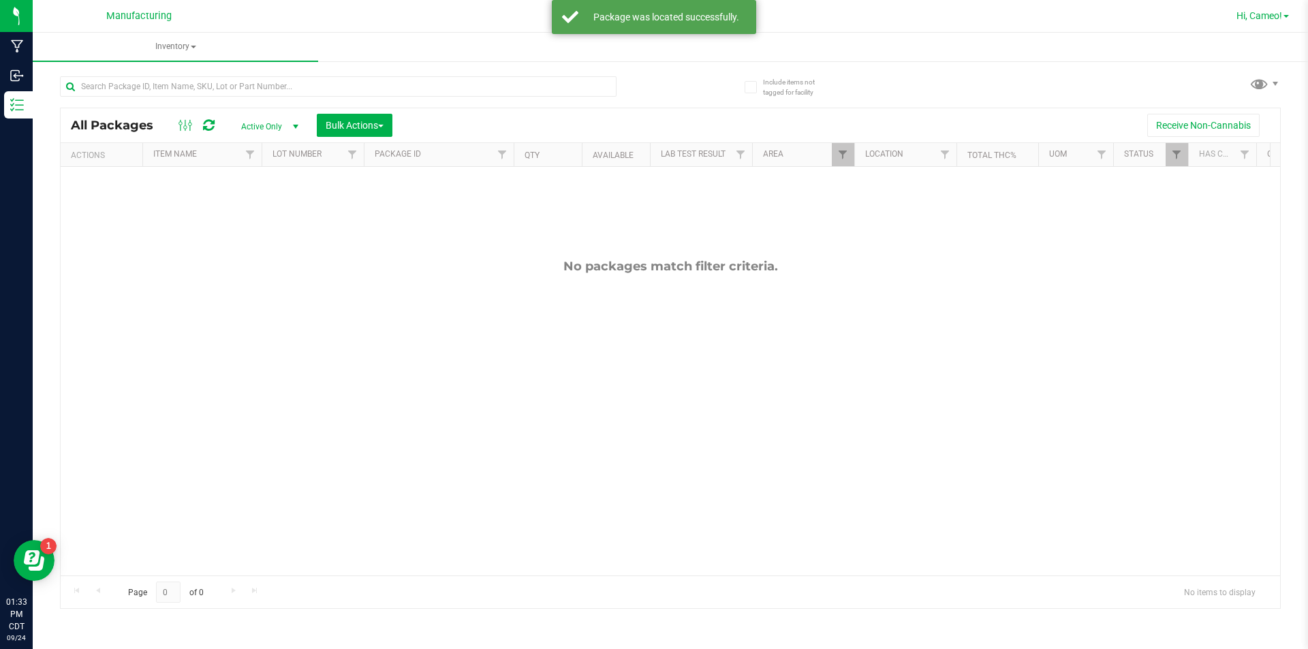
click at [1268, 12] on span "Hi, Cameo!" at bounding box center [1259, 15] width 46 height 11
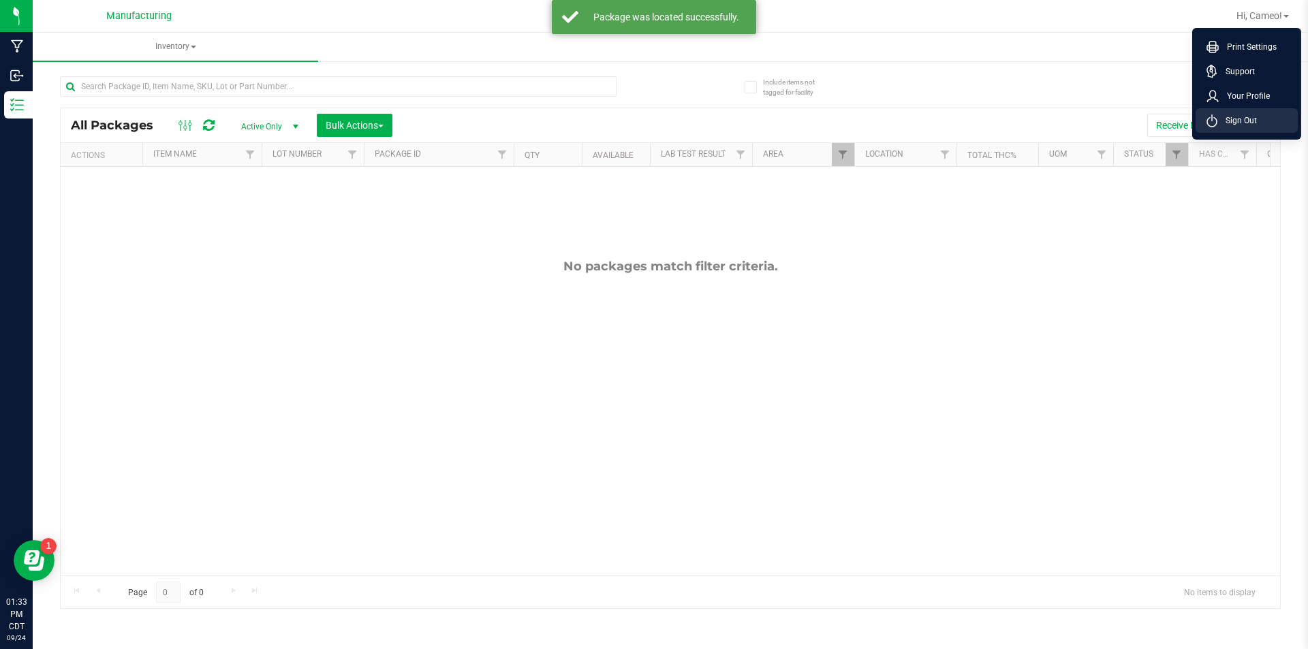
click at [1231, 116] on span "Sign Out" at bounding box center [1237, 121] width 40 height 14
